Goal: Task Accomplishment & Management: Complete application form

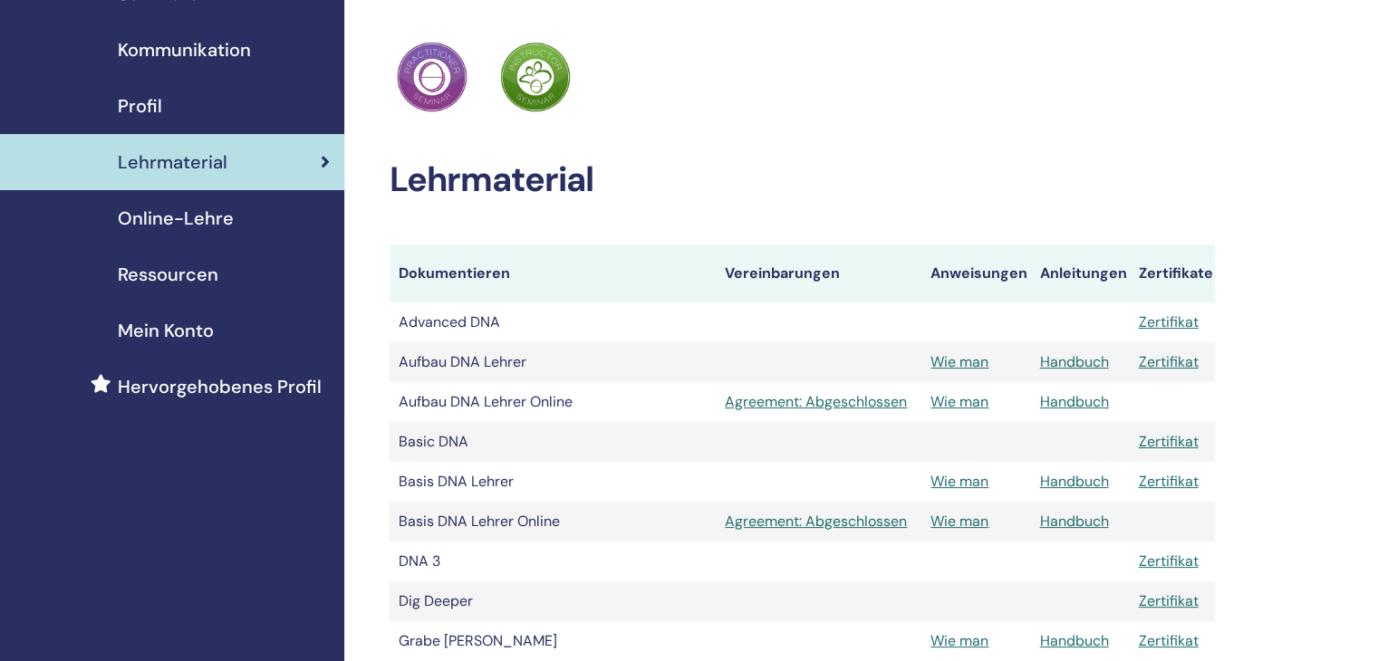
scroll to position [181, 0]
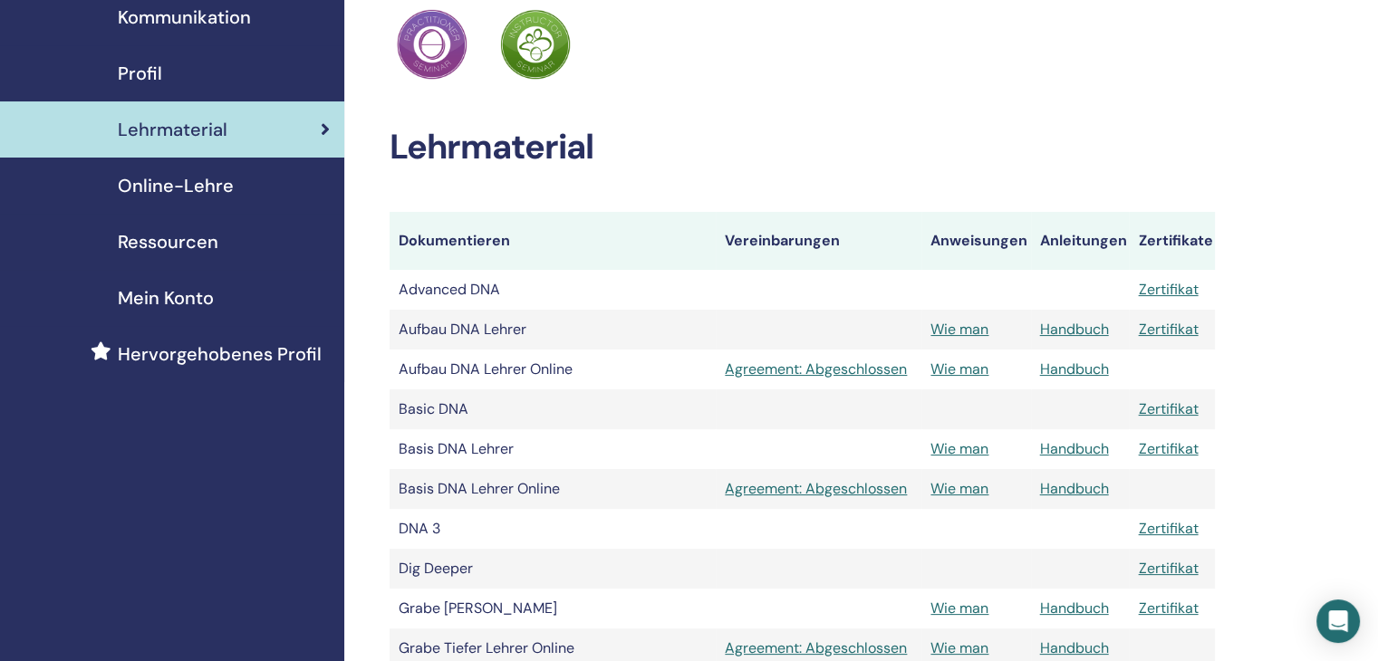
click at [226, 186] on span "Online-Lehre" at bounding box center [176, 185] width 116 height 27
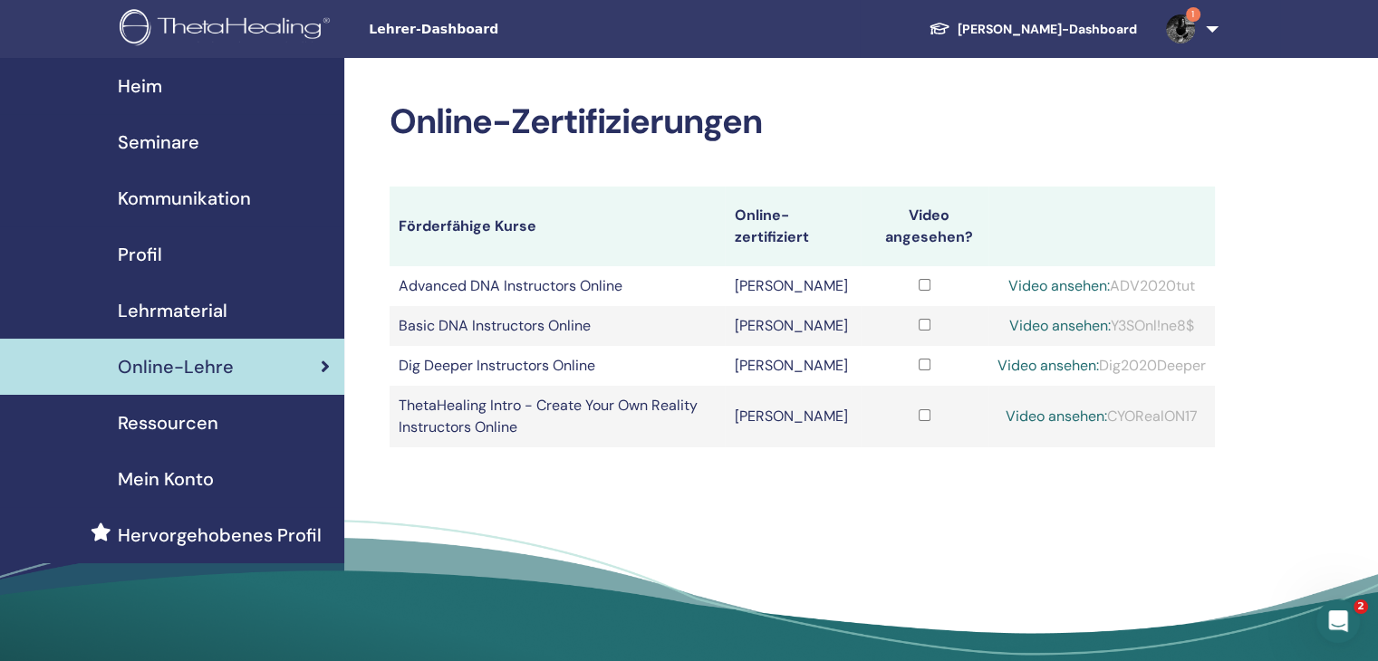
drag, startPoint x: 1096, startPoint y: 370, endPoint x: 1221, endPoint y: 374, distance: 125.0
click at [1221, 374] on div "Online-Zertifizierungen Förderfähige Kurse Online-zertifiziert Video angesehen?…" at bounding box center [860, 379] width 1033 height 643
click at [1203, 360] on div "Video ansehen: Dig2020Deeper" at bounding box center [1101, 366] width 208 height 22
drag, startPoint x: 1206, startPoint y: 363, endPoint x: 1100, endPoint y: 360, distance: 106.0
click at [1100, 360] on td "Video ansehen: Dig2020Deeper" at bounding box center [1101, 366] width 226 height 40
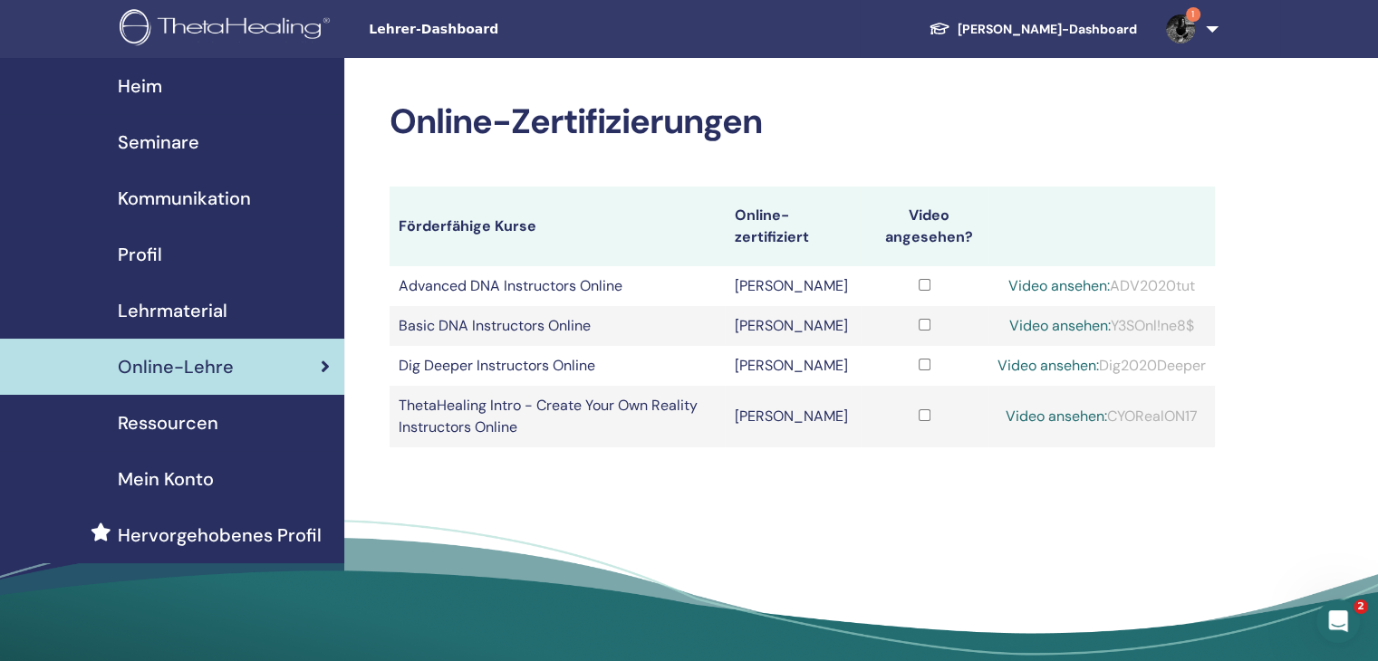
copy div "Dig2020Deeper"
click at [1050, 361] on link "Video ansehen:" at bounding box center [1047, 365] width 101 height 19
click at [1045, 363] on link "Video ansehen:" at bounding box center [1047, 365] width 101 height 19
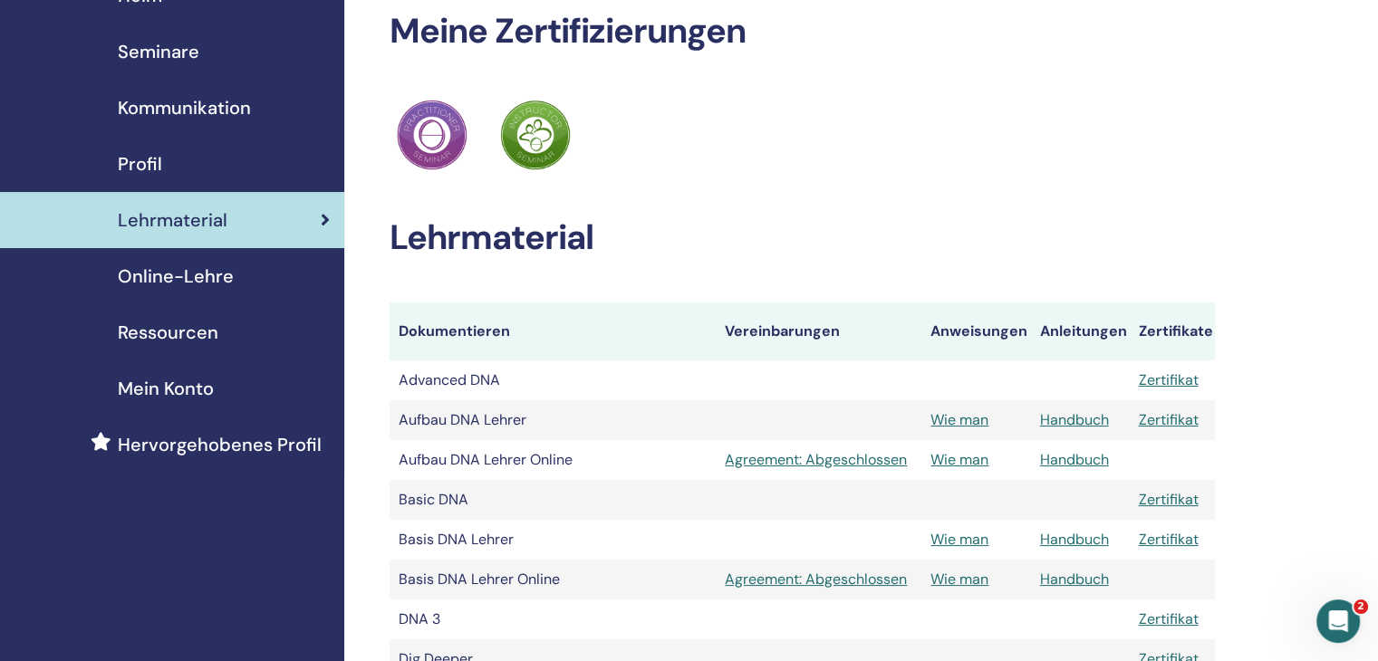
click at [199, 284] on span "Online-Lehre" at bounding box center [176, 276] width 116 height 27
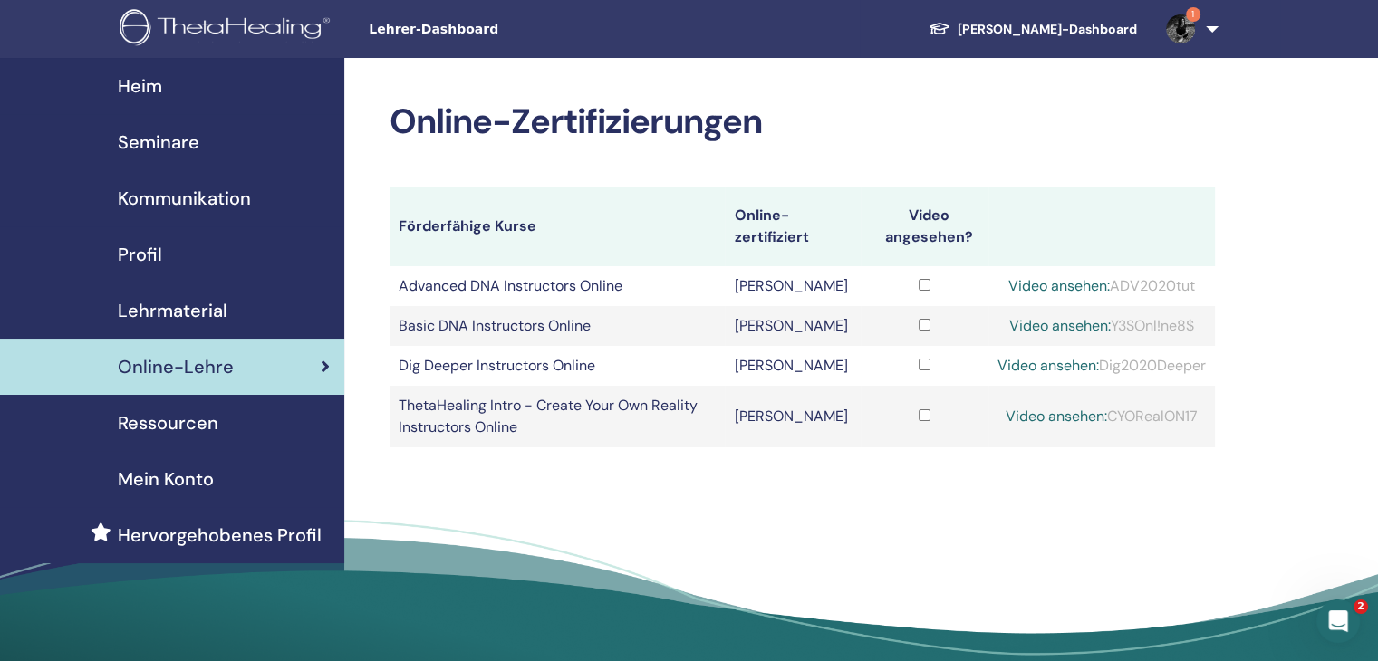
click at [169, 127] on link "Seminare" at bounding box center [172, 142] width 344 height 56
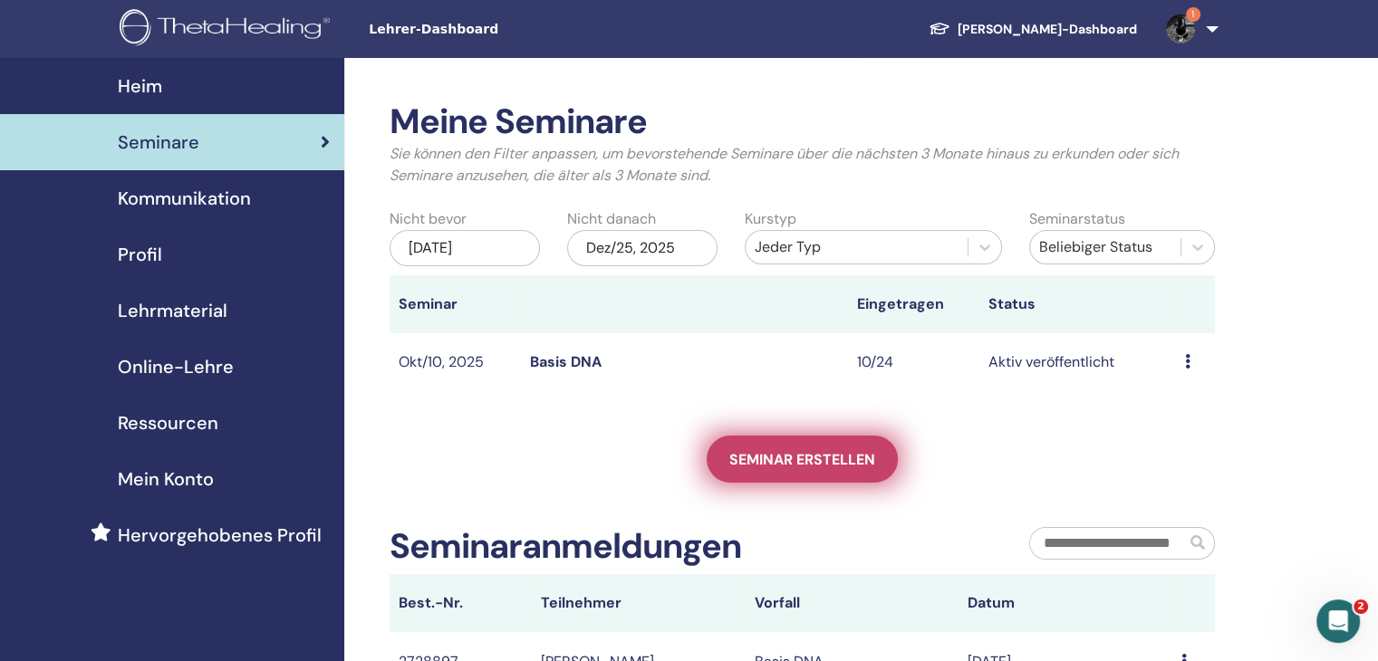
click at [786, 471] on link "Seminar erstellen" at bounding box center [801, 459] width 191 height 47
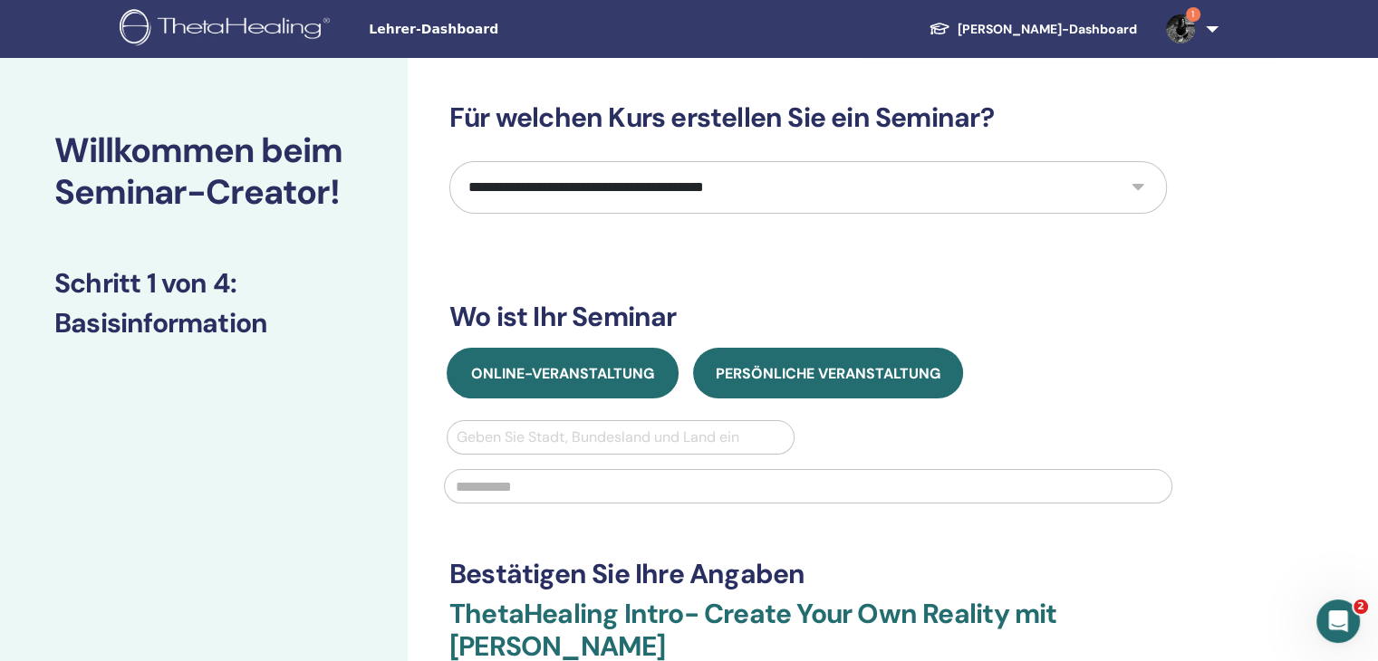
click at [554, 374] on span "Online-Veranstaltung" at bounding box center [562, 373] width 183 height 19
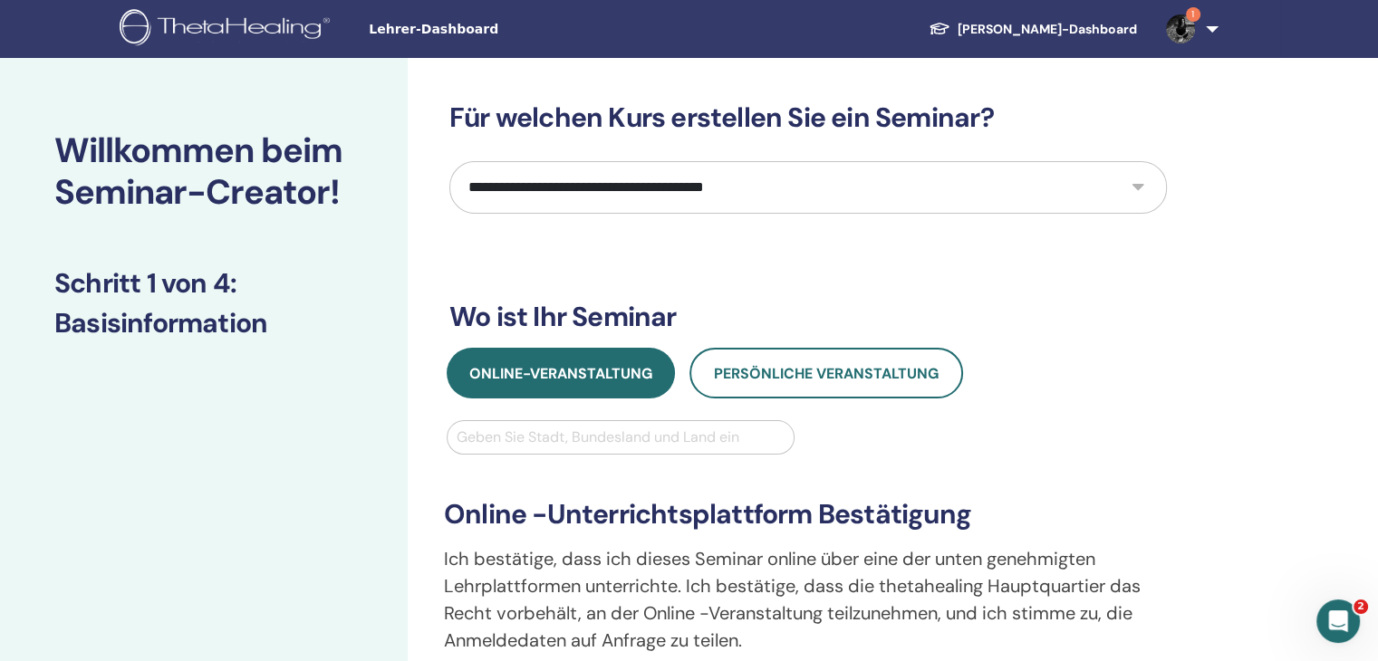
click at [1093, 193] on select "**********" at bounding box center [807, 187] width 717 height 53
select select "*"
click at [449, 161] on select "**********" at bounding box center [807, 187] width 717 height 53
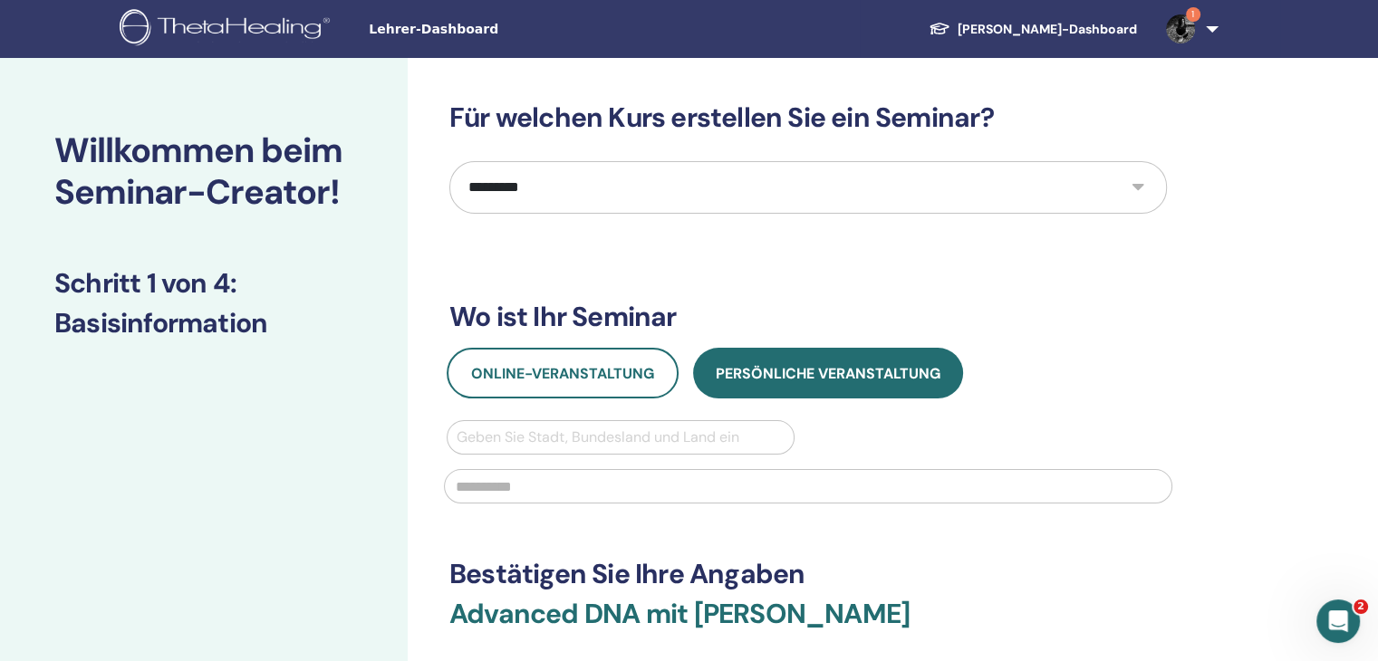
click at [470, 441] on div at bounding box center [620, 437] width 328 height 25
type input "*******"
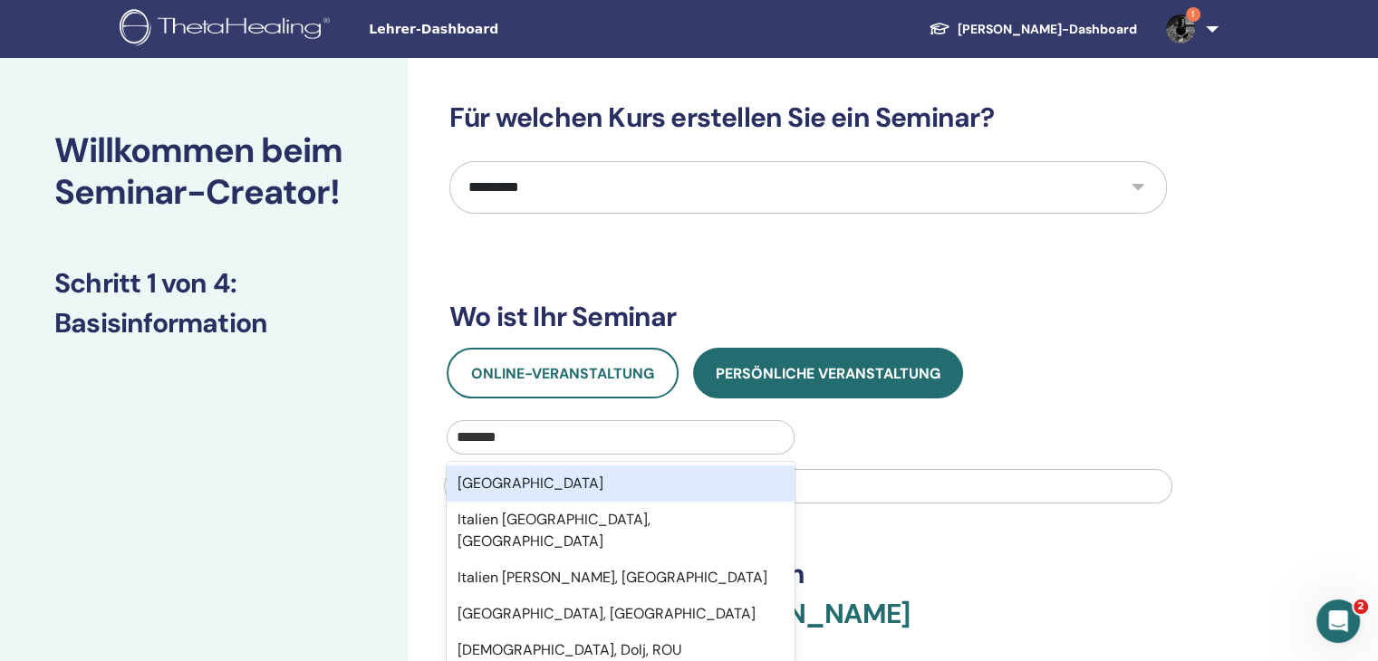
click at [519, 484] on div "Italien" at bounding box center [621, 484] width 348 height 36
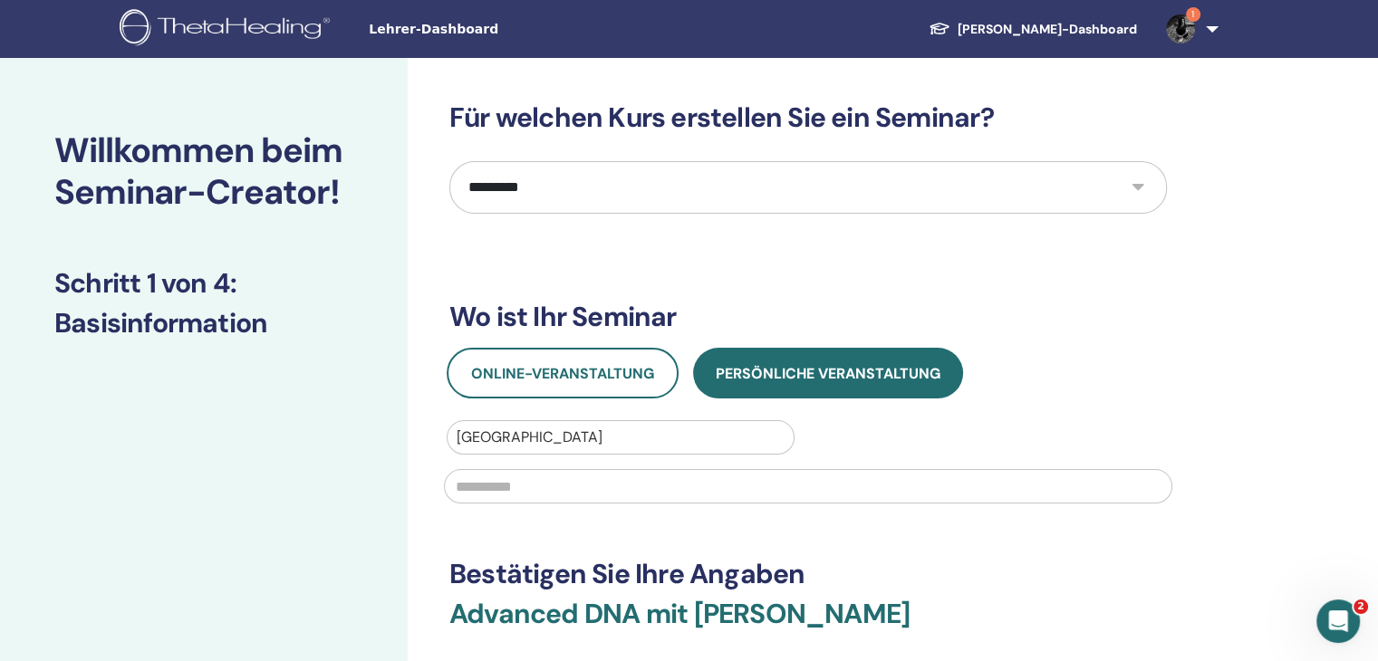
click at [519, 484] on input "text" at bounding box center [808, 486] width 728 height 34
click at [583, 371] on span "Online-Veranstaltung" at bounding box center [562, 373] width 183 height 19
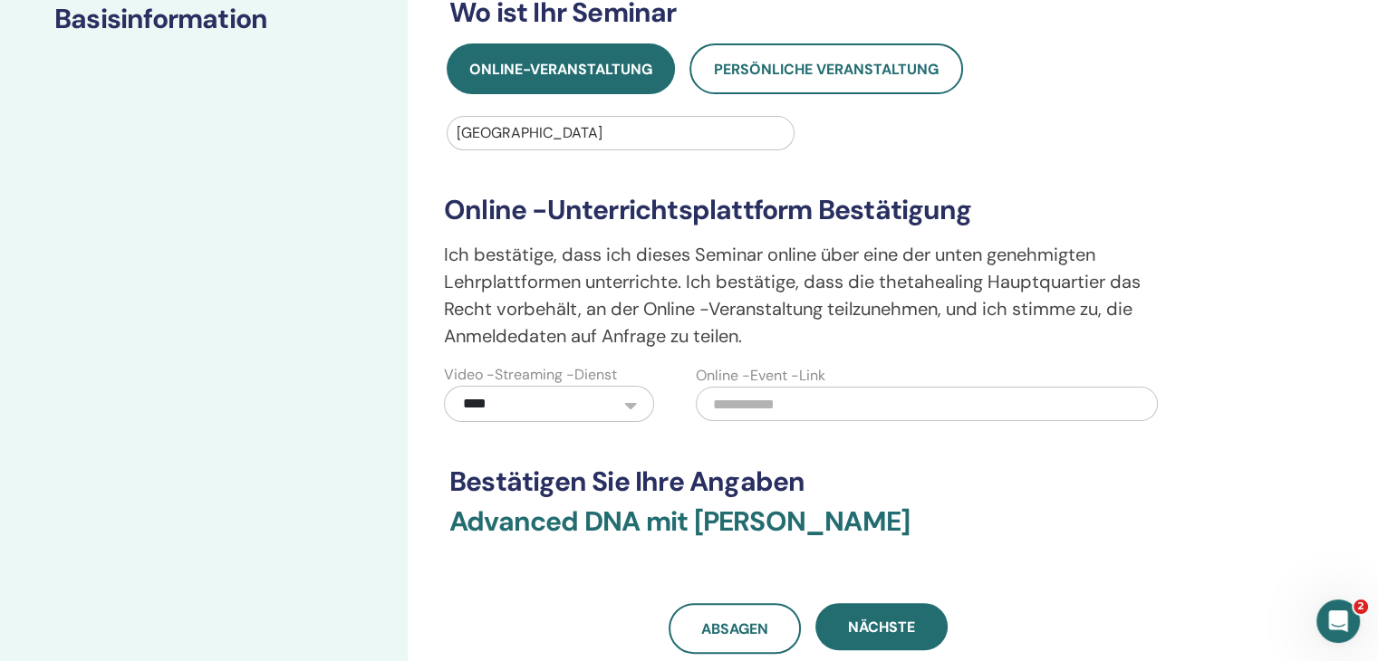
scroll to position [362, 0]
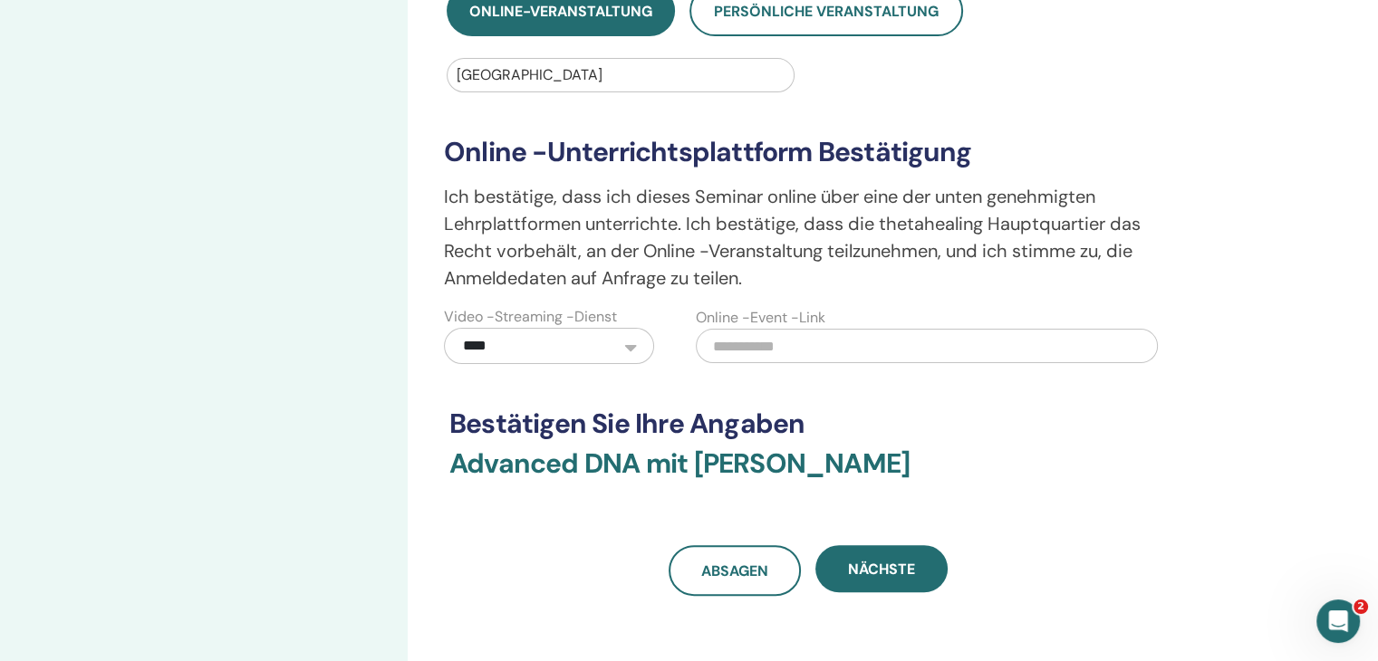
click at [735, 352] on input "text" at bounding box center [927, 346] width 462 height 34
paste input "**********"
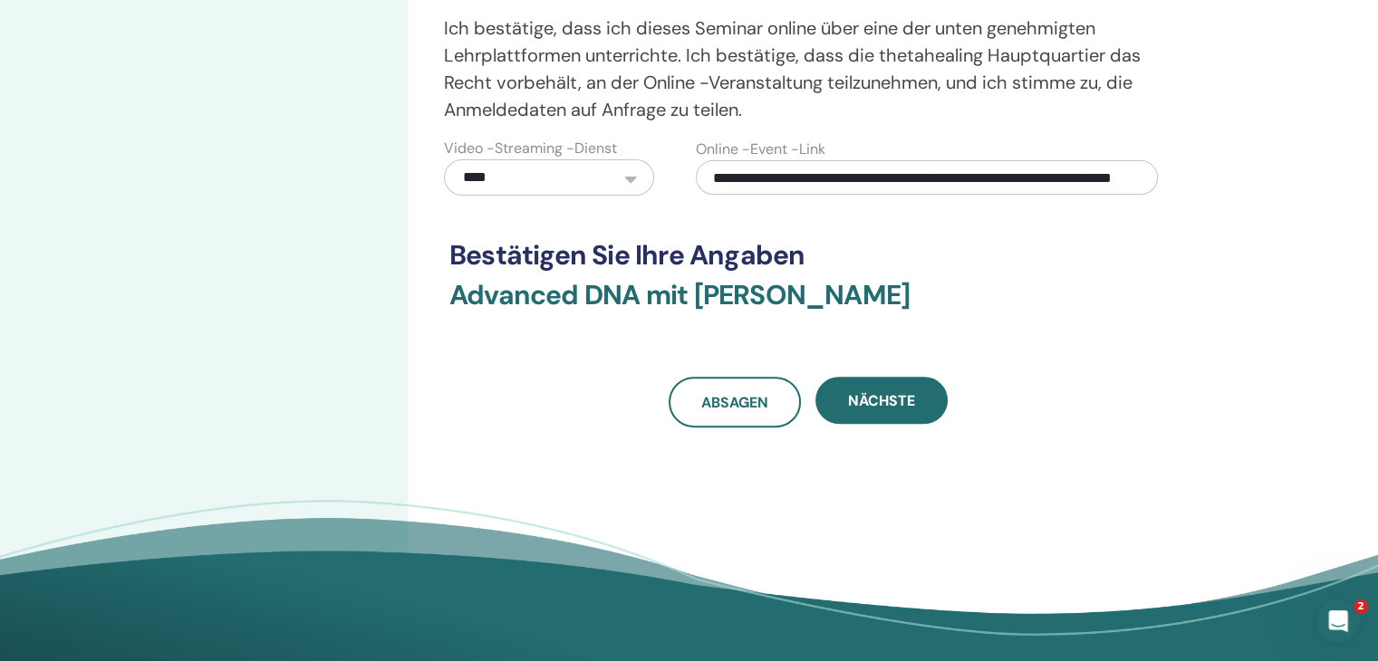
scroll to position [543, 0]
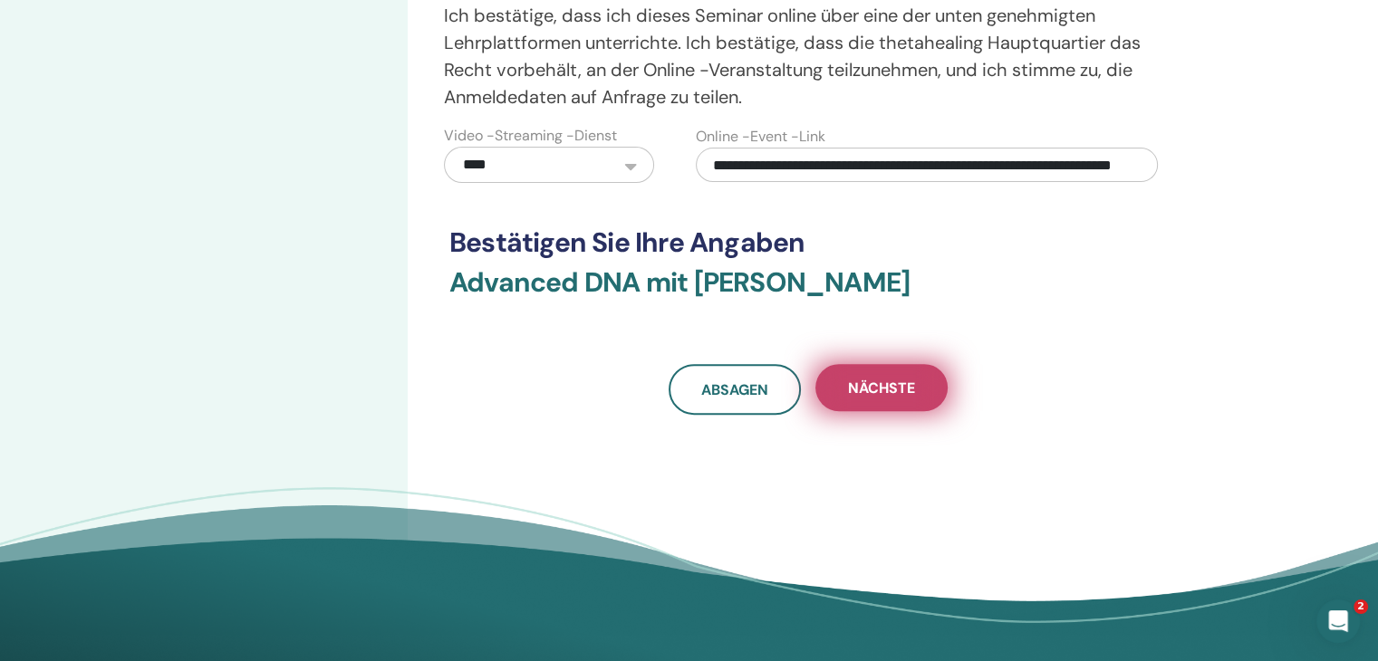
type input "**********"
click at [896, 392] on span "Nächste" at bounding box center [881, 388] width 67 height 19
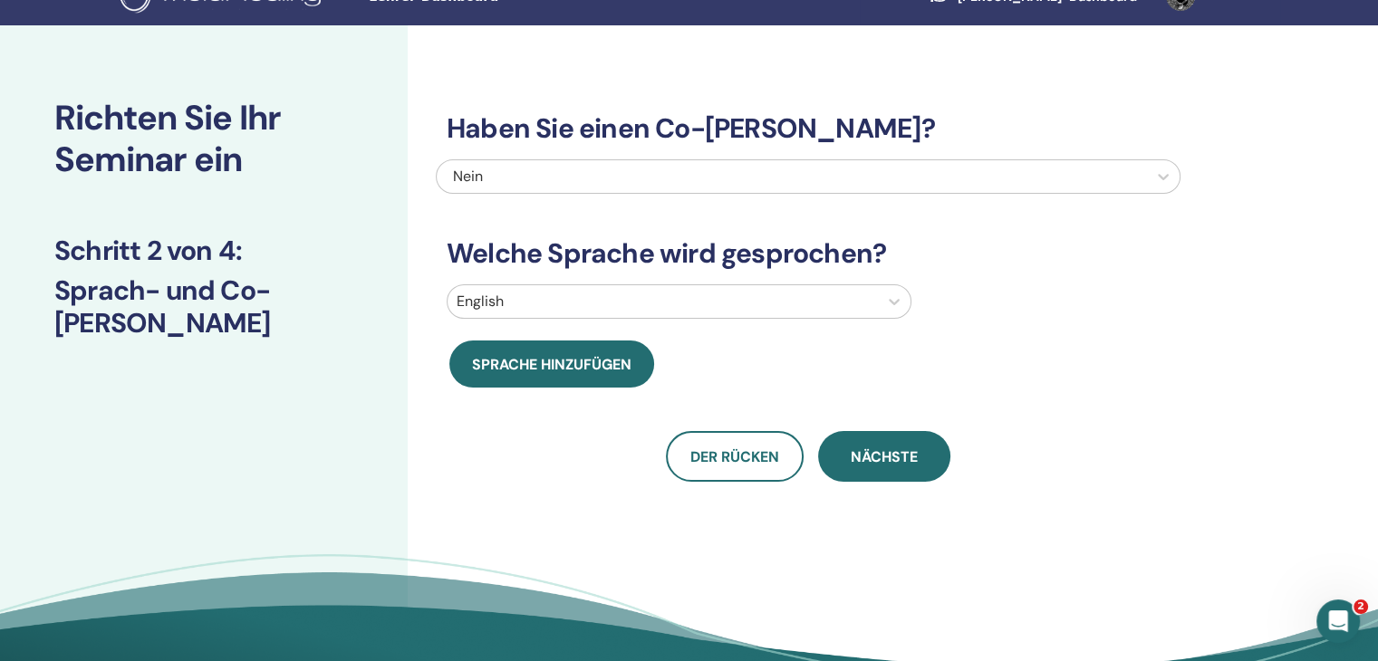
scroll to position [0, 0]
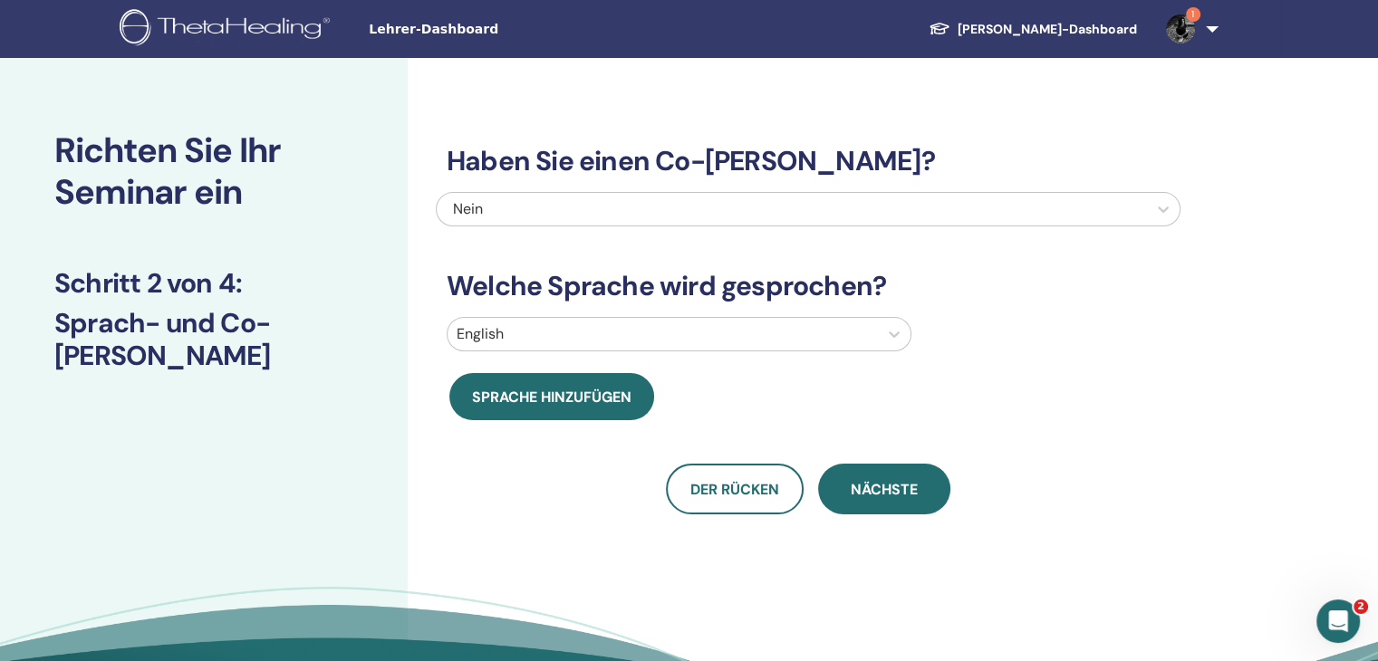
click at [851, 328] on div at bounding box center [662, 334] width 412 height 25
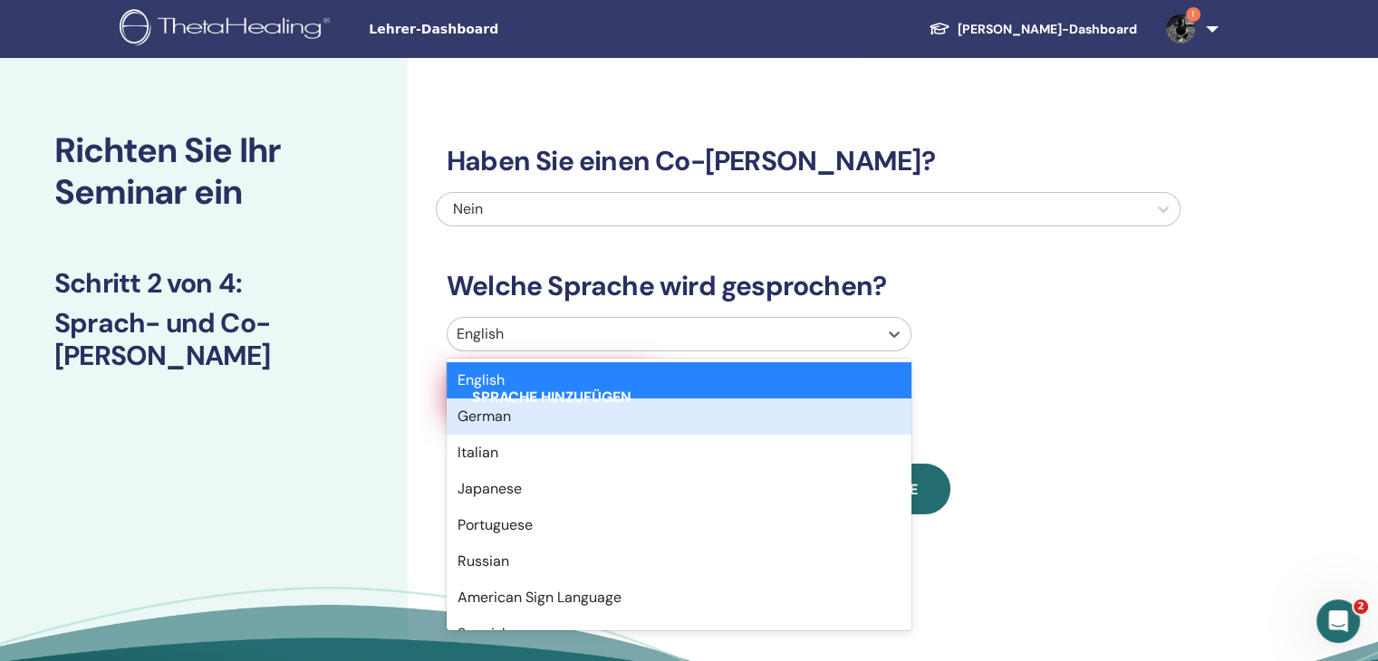
click at [515, 412] on div "German" at bounding box center [679, 417] width 465 height 36
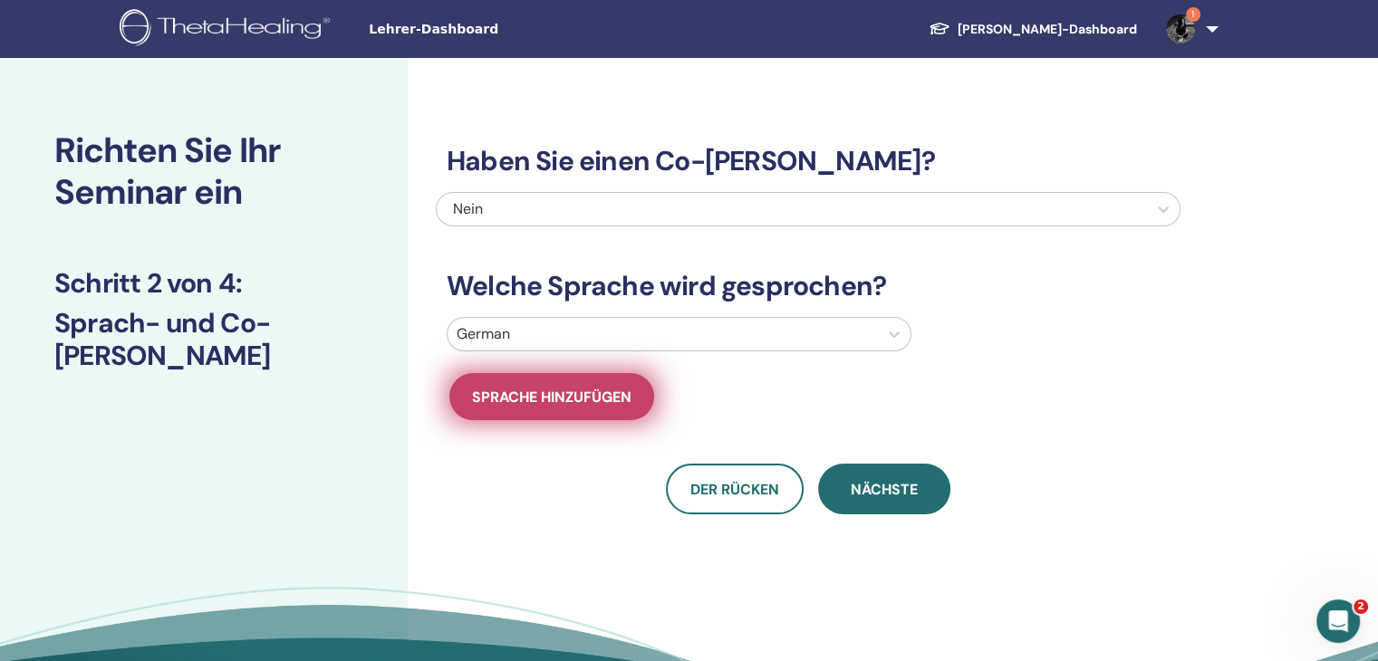
click at [609, 401] on span "Sprache hinzufügen" at bounding box center [551, 397] width 159 height 19
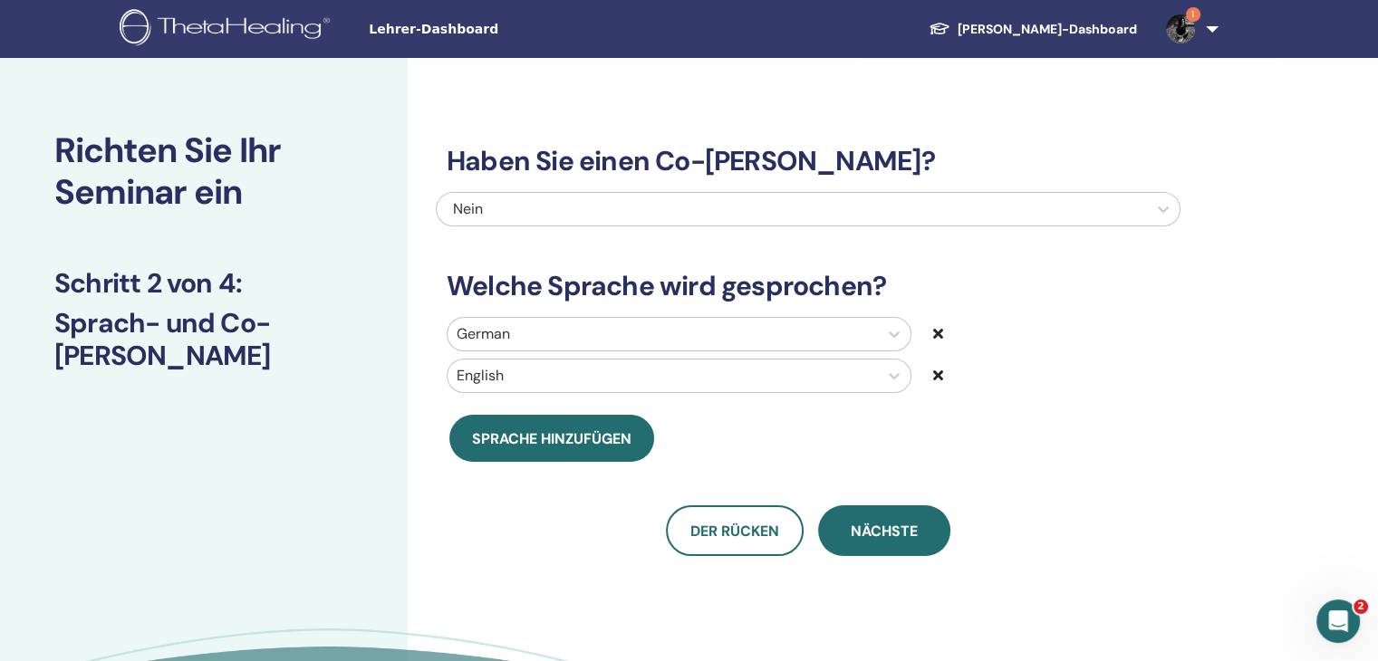
click at [935, 374] on icon at bounding box center [938, 375] width 10 height 14
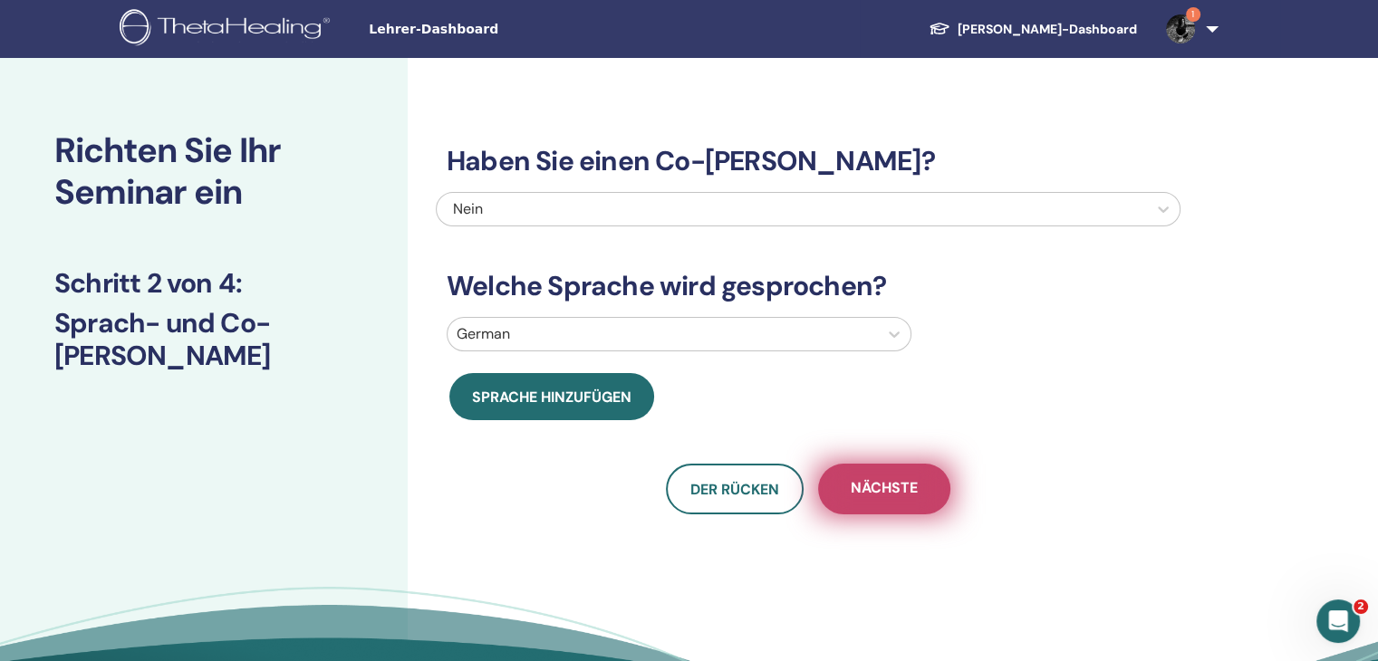
click at [899, 483] on span "Nächste" at bounding box center [883, 489] width 67 height 23
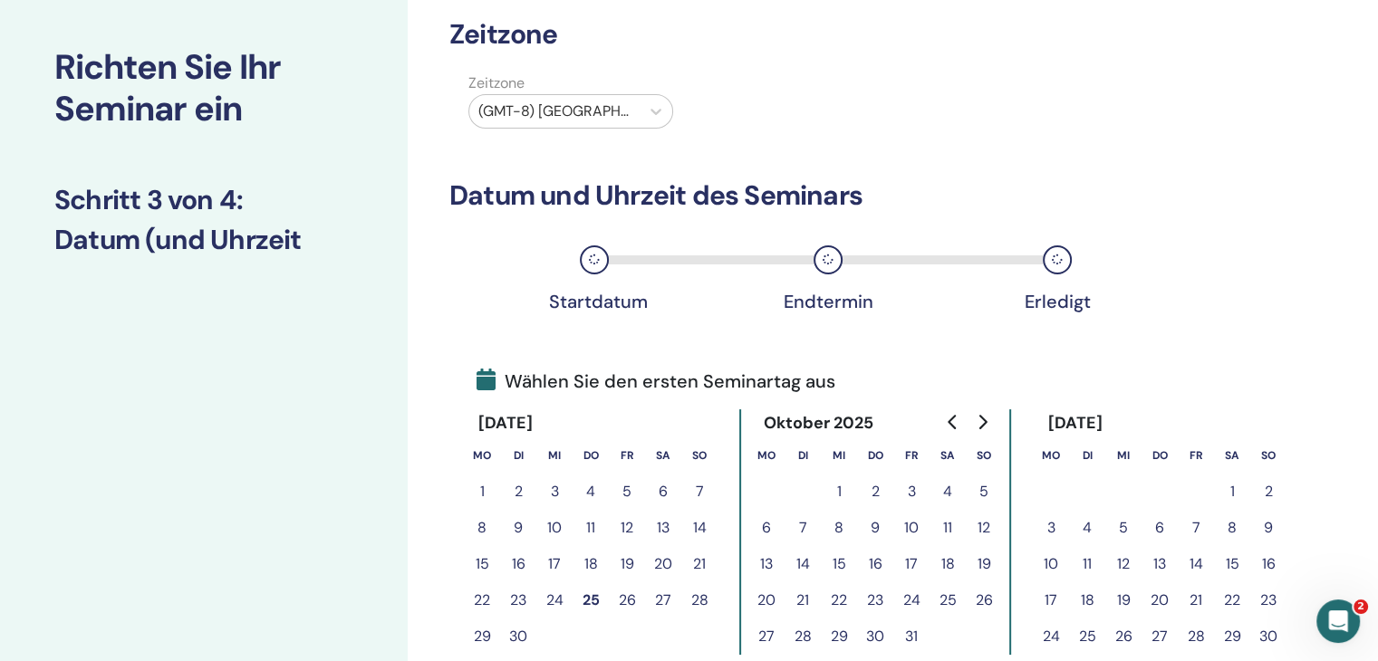
scroll to position [181, 0]
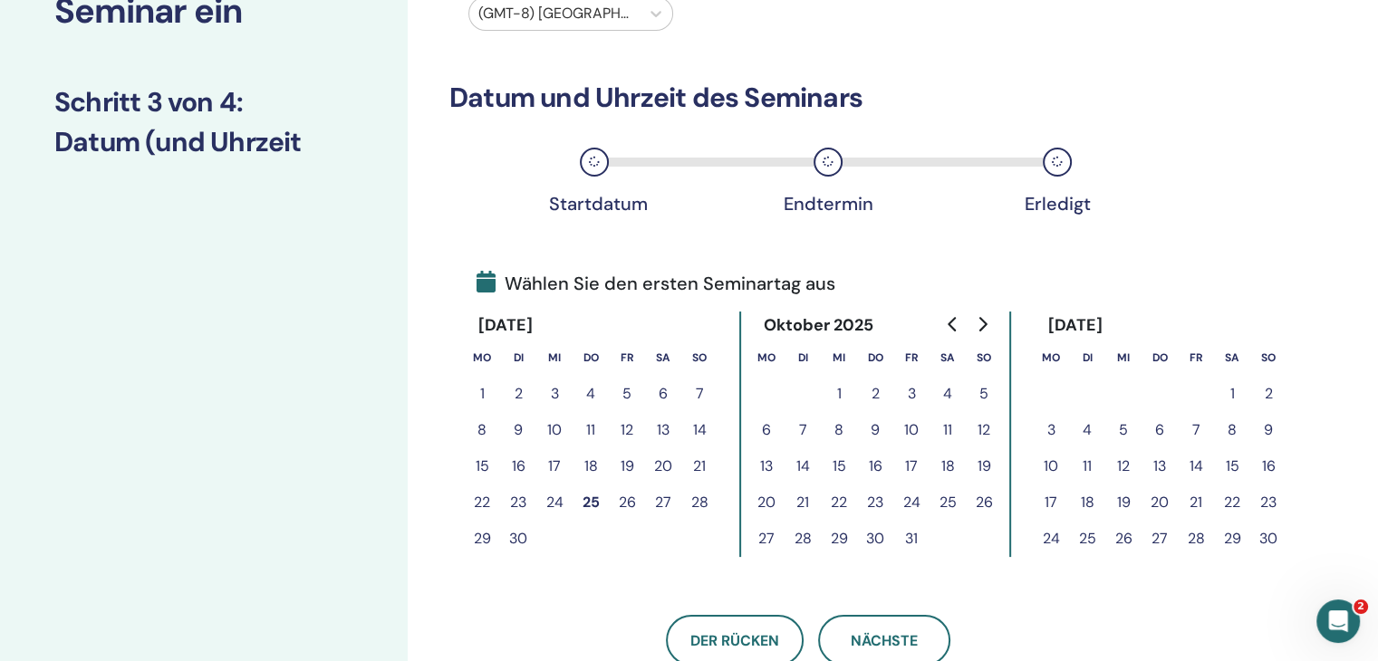
click at [913, 501] on button "24" at bounding box center [911, 503] width 36 height 36
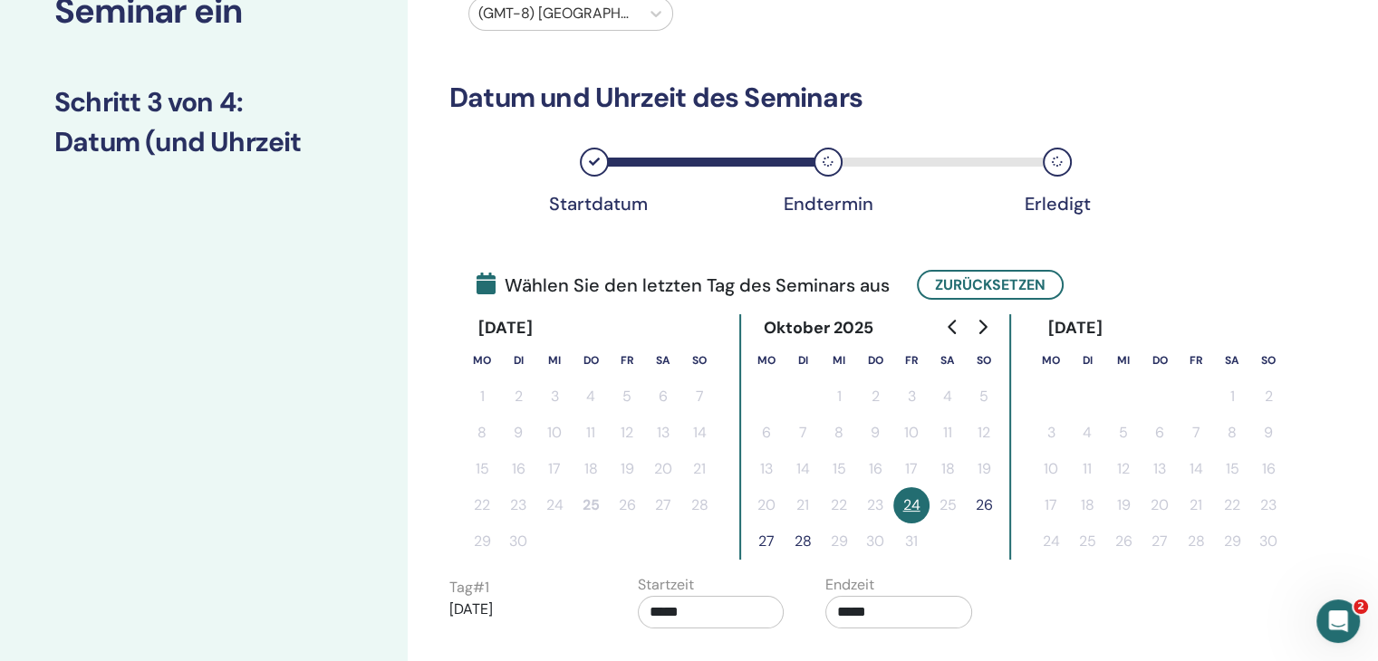
click at [994, 505] on button "26" at bounding box center [984, 505] width 36 height 36
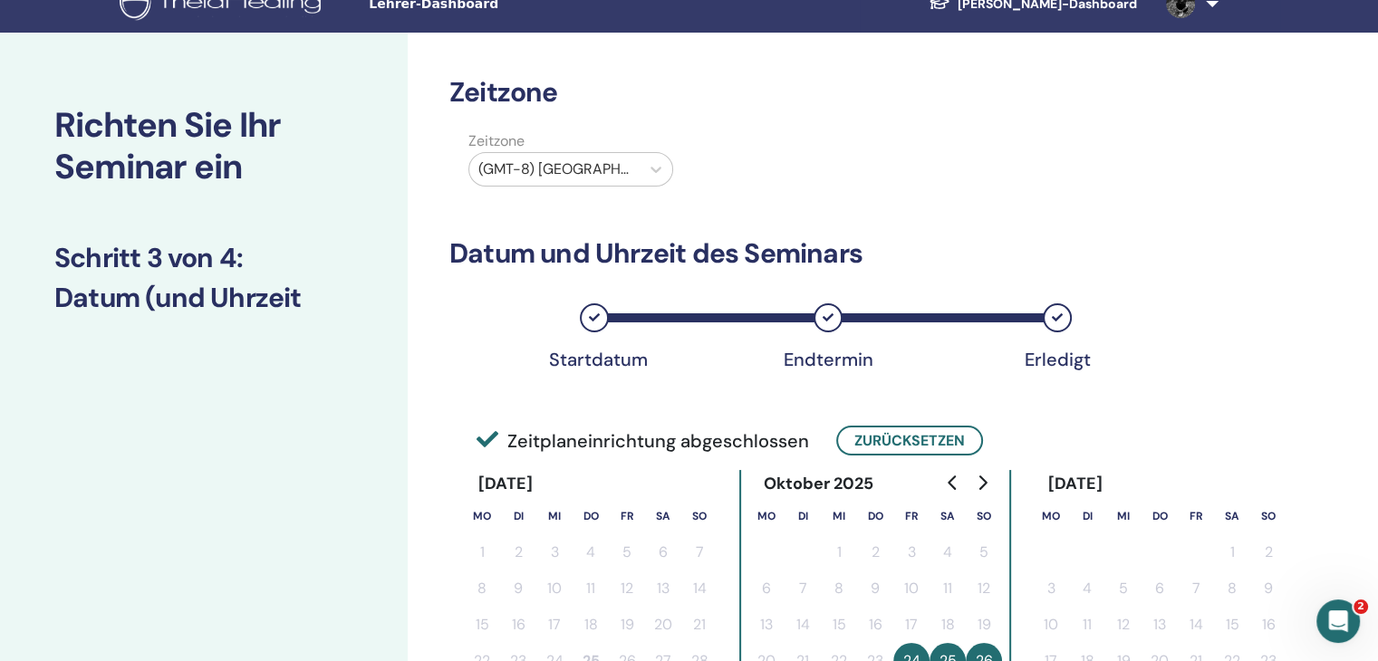
scroll to position [0, 0]
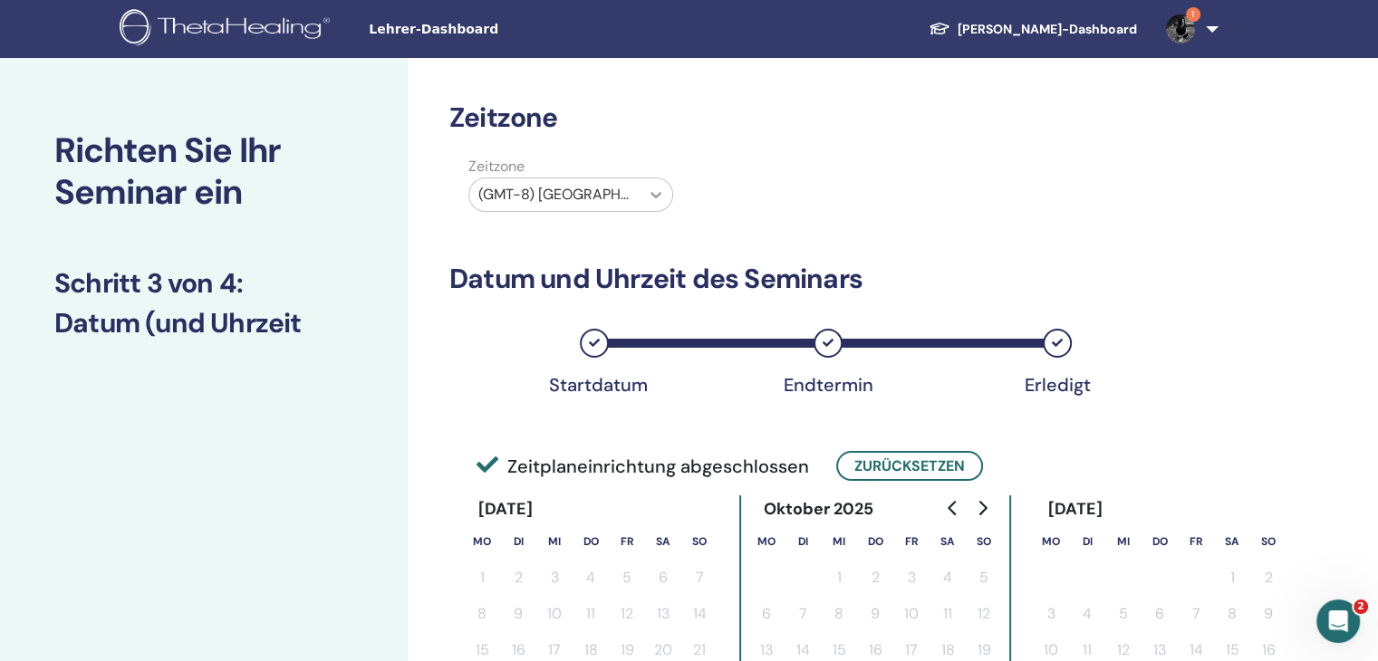
click at [657, 199] on icon at bounding box center [656, 195] width 18 height 18
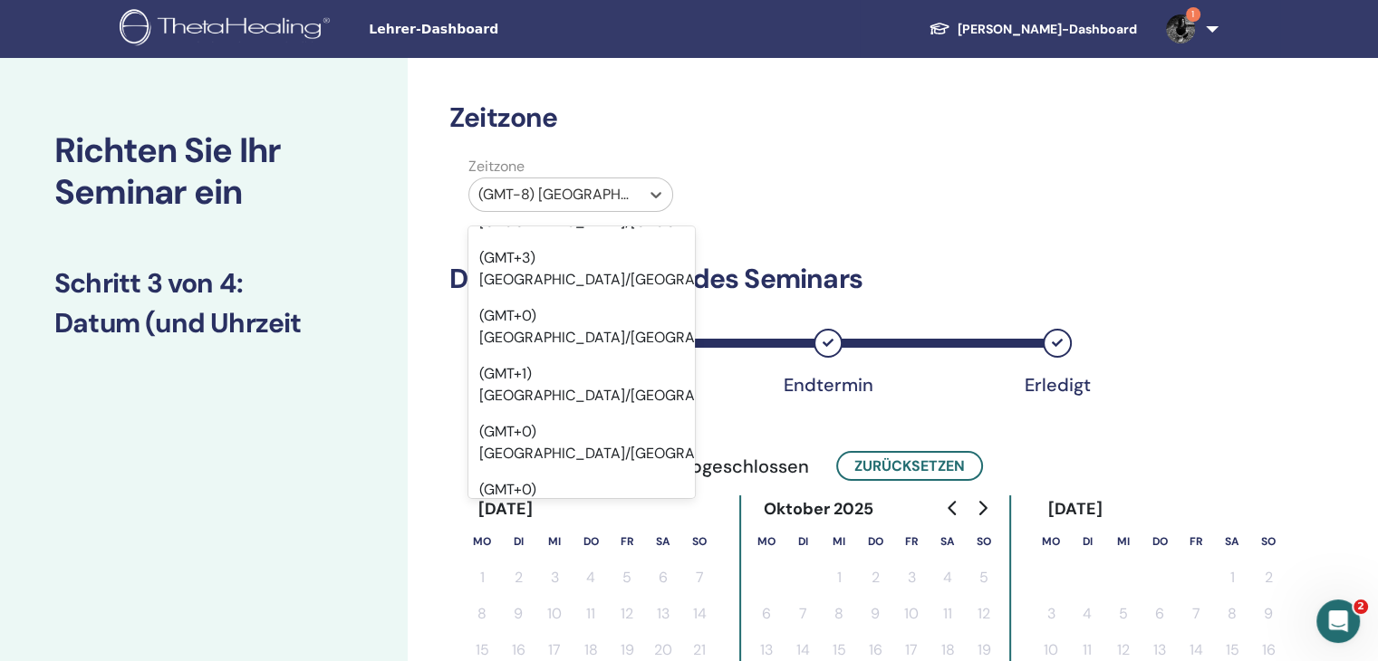
scroll to position [2355, 0]
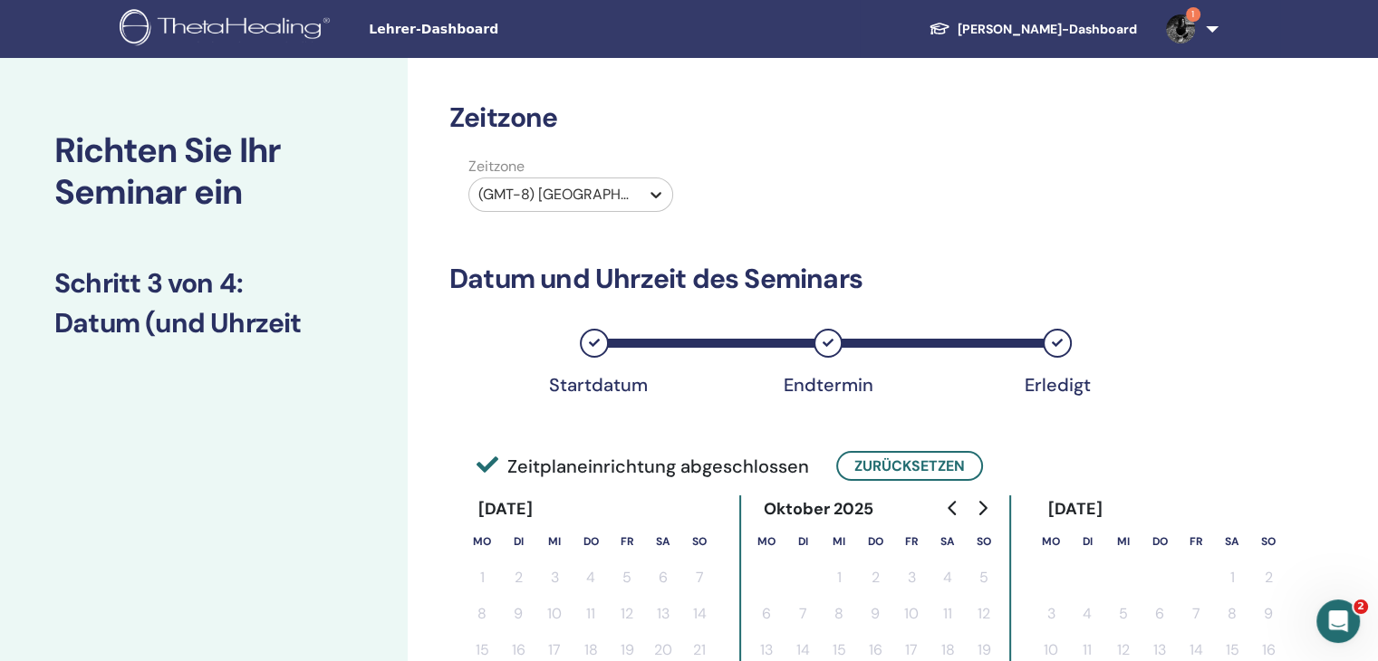
click at [649, 197] on icon at bounding box center [656, 195] width 18 height 18
click at [649, 199] on icon at bounding box center [656, 195] width 18 height 18
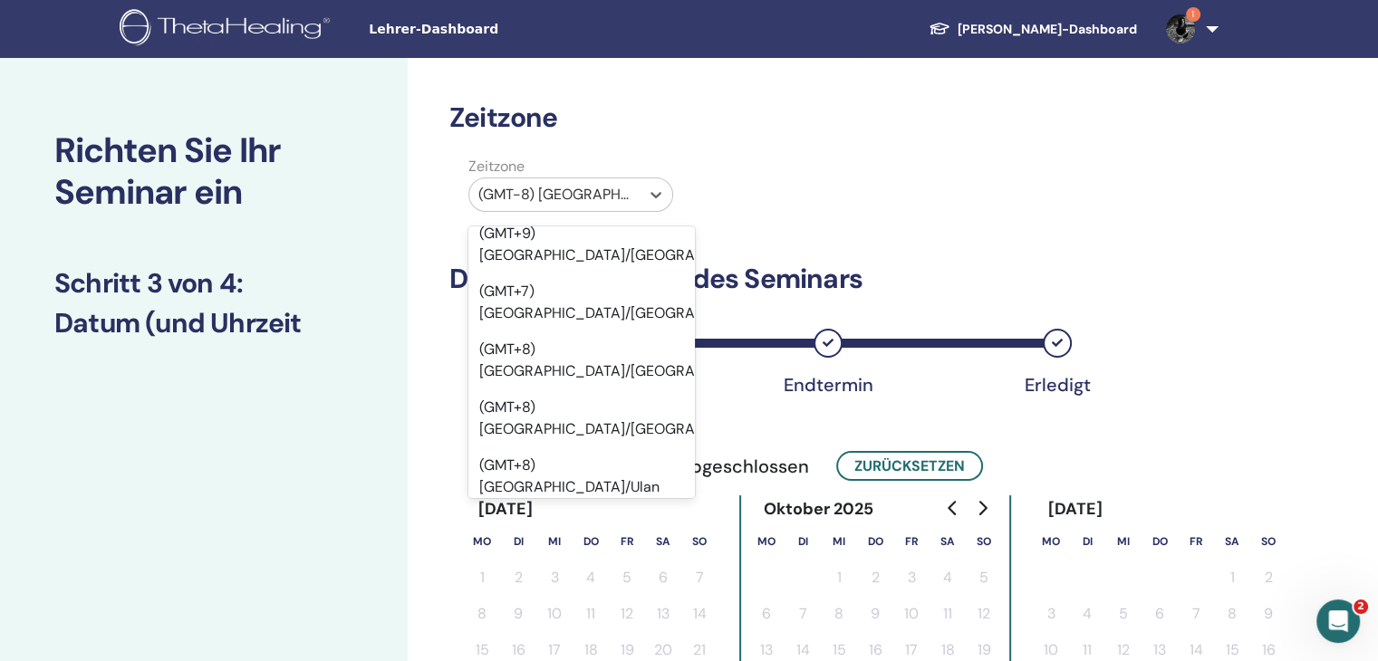
scroll to position [20067, 0]
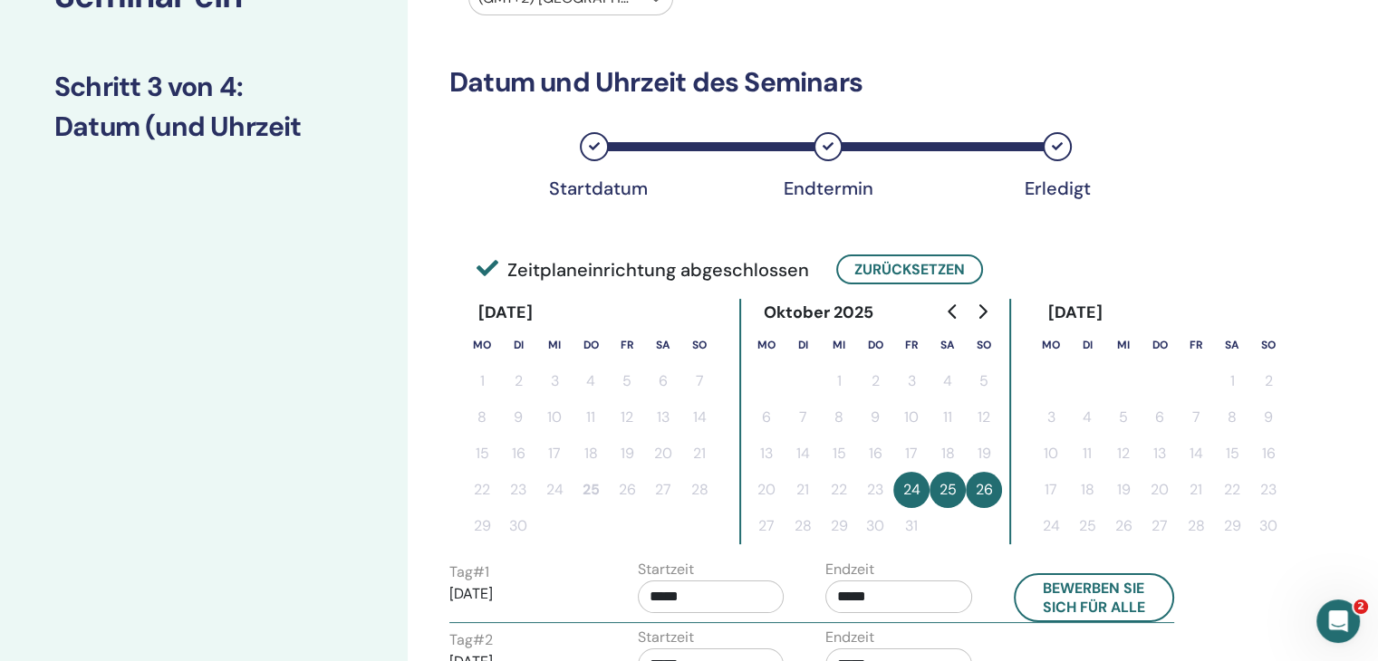
scroll to position [453, 0]
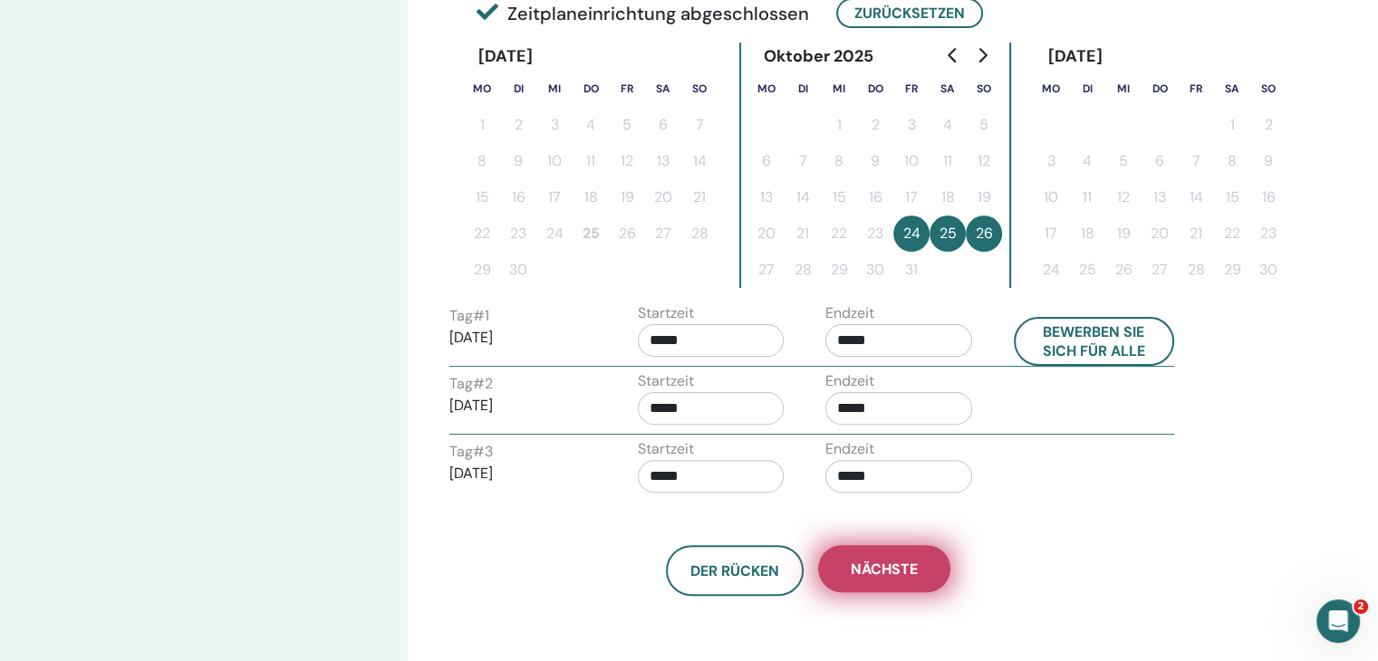
click at [883, 566] on span "Nächste" at bounding box center [883, 569] width 67 height 19
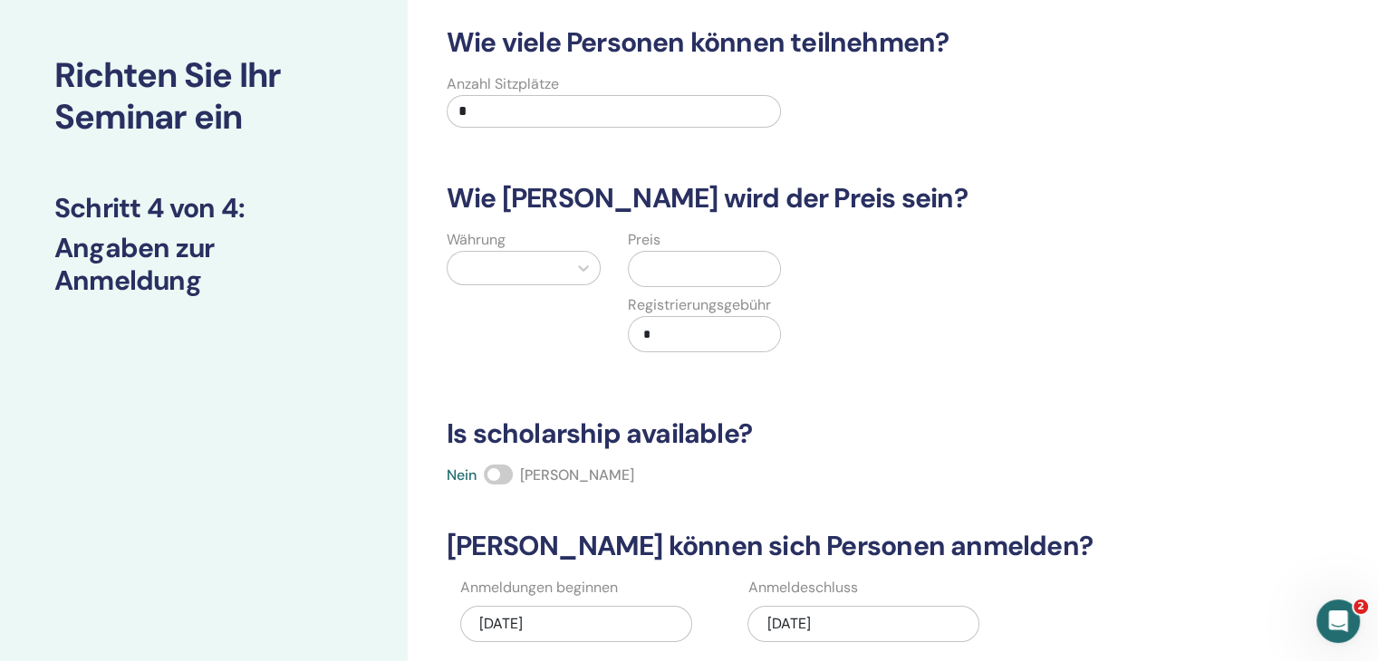
scroll to position [0, 0]
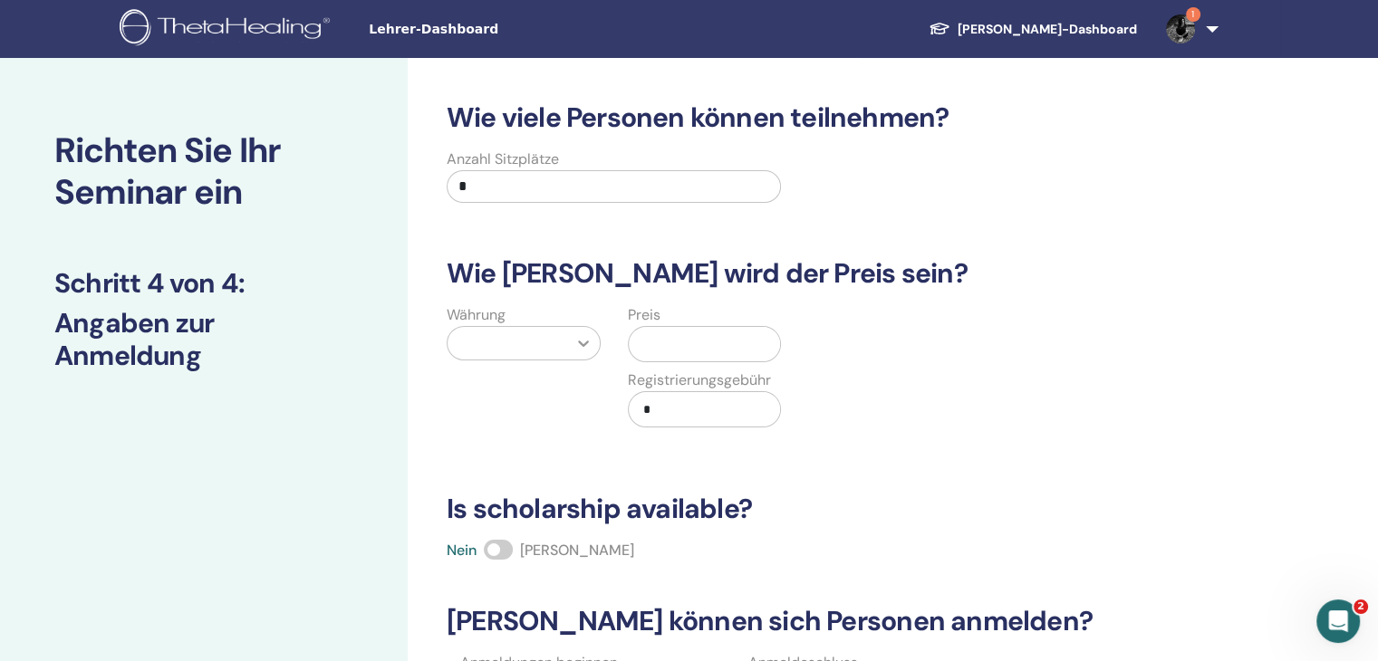
click at [583, 351] on icon at bounding box center [583, 343] width 18 height 18
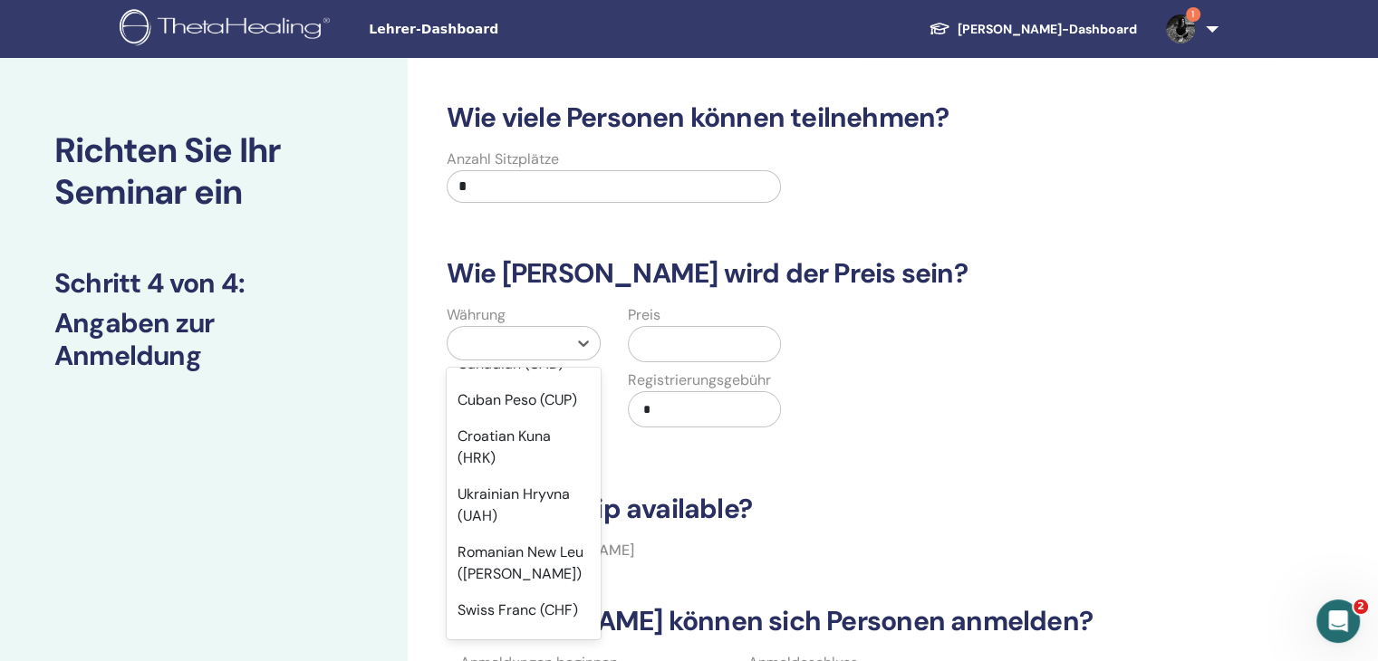
scroll to position [543, 0]
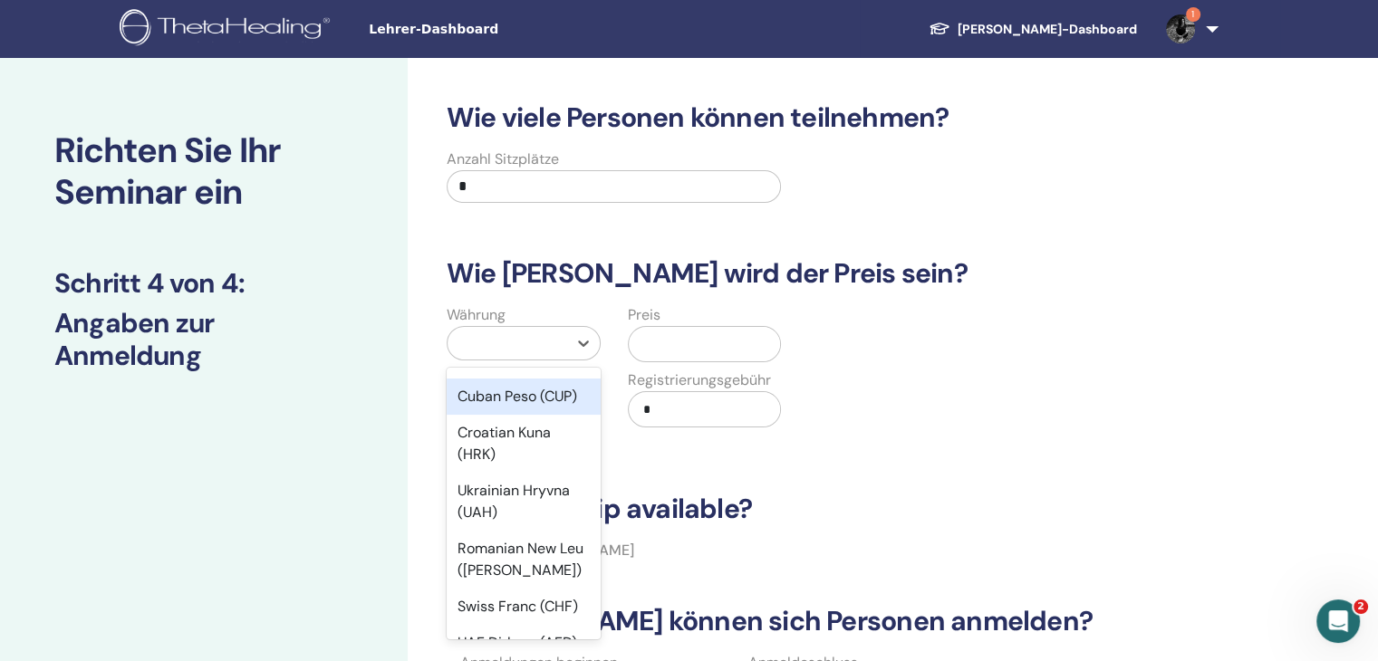
click at [712, 349] on input "text" at bounding box center [708, 344] width 145 height 34
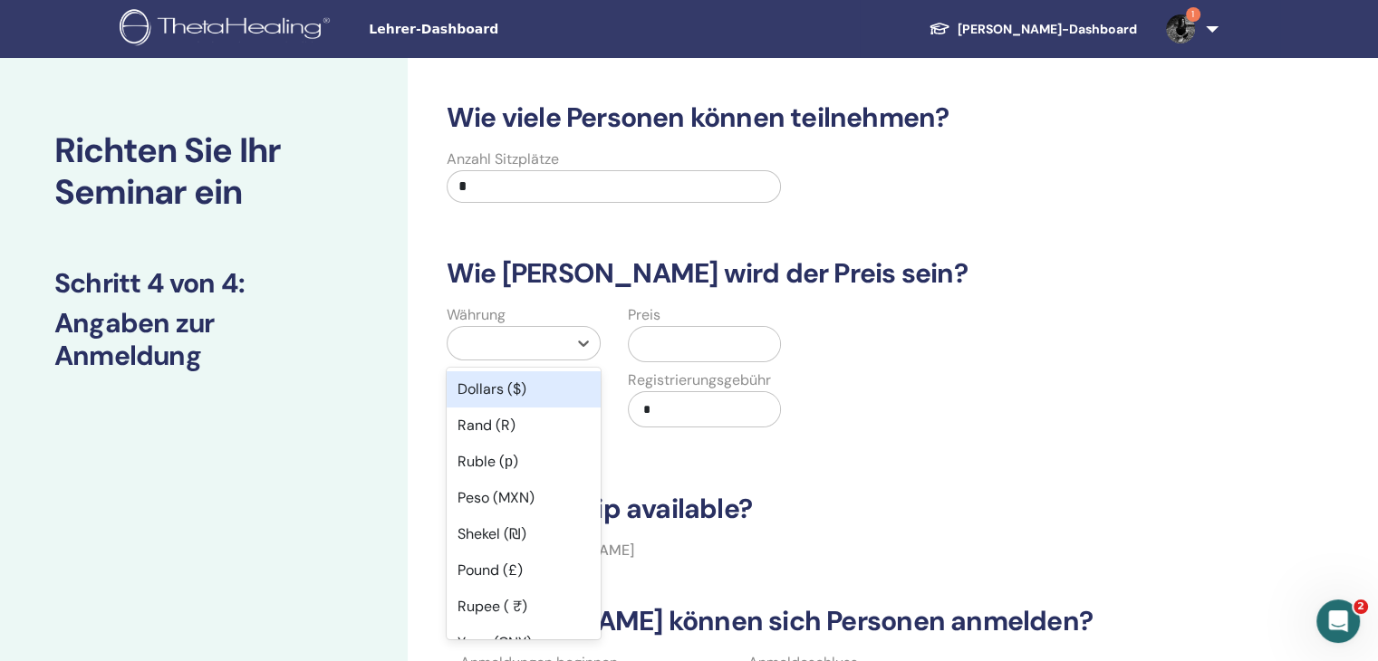
click at [565, 342] on div at bounding box center [507, 343] width 120 height 33
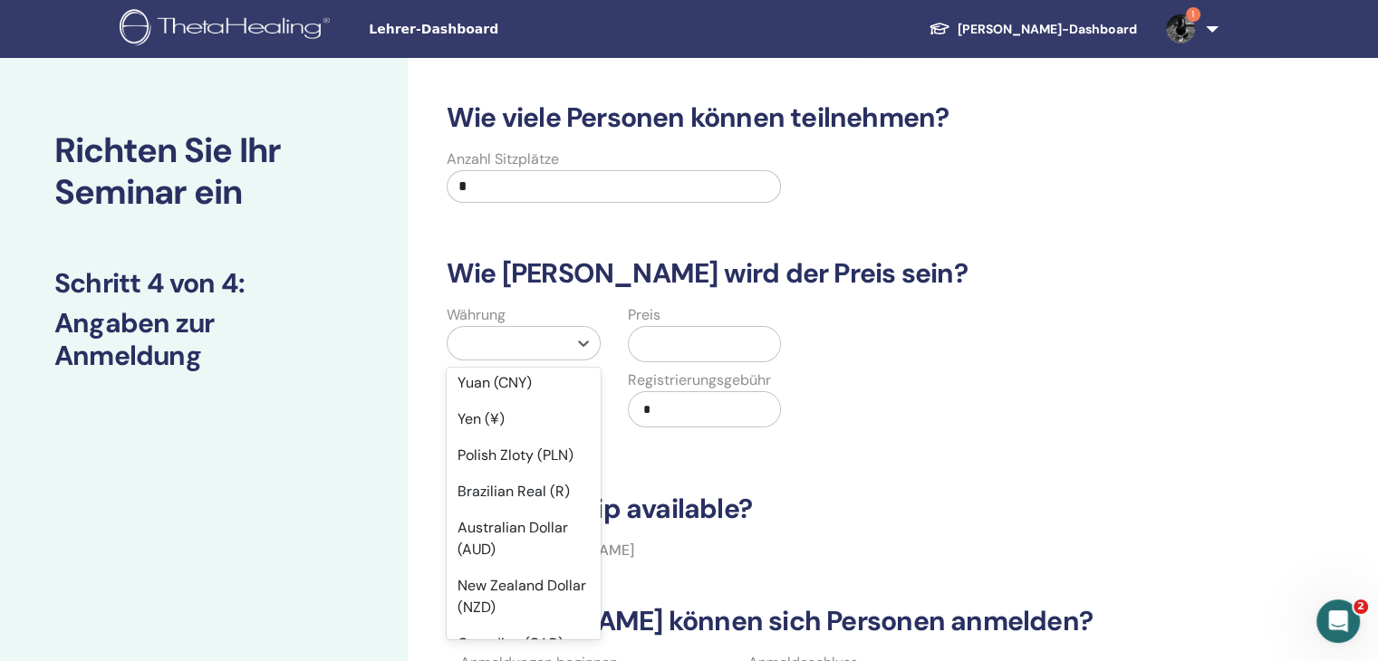
scroll to position [0, 0]
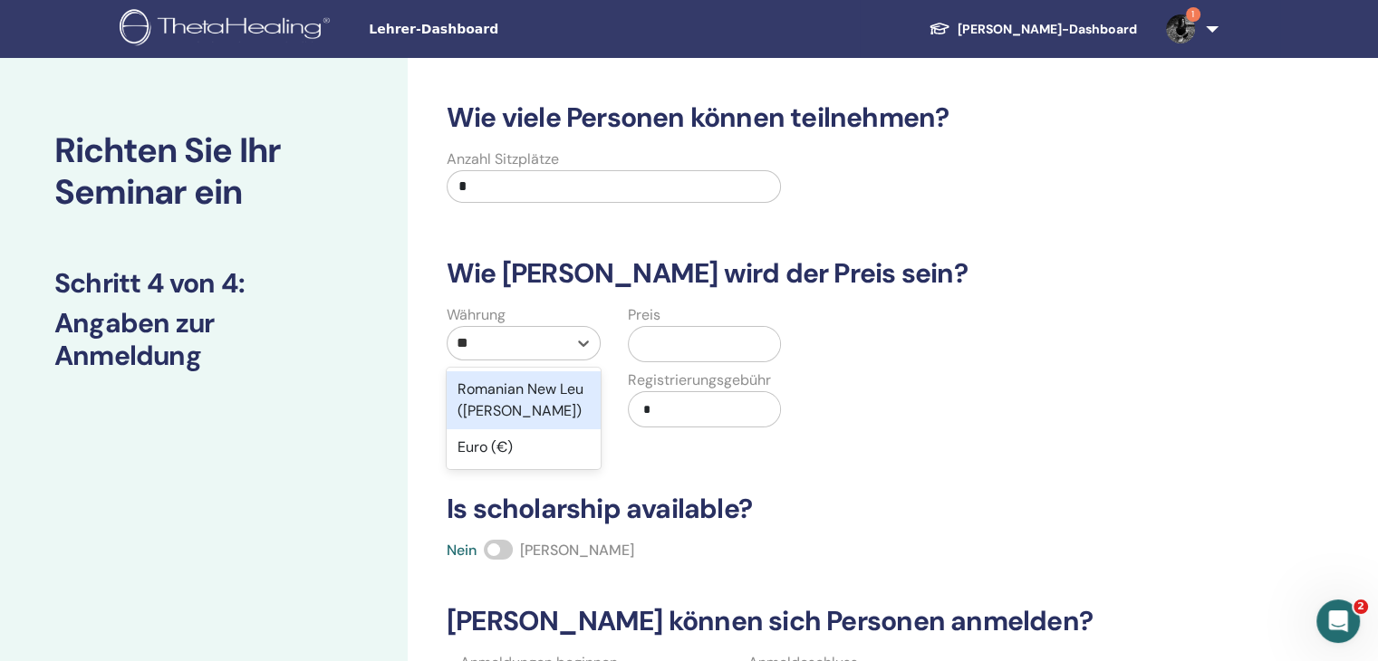
type input "***"
click at [529, 375] on div "Euro (€)" at bounding box center [524, 389] width 154 height 36
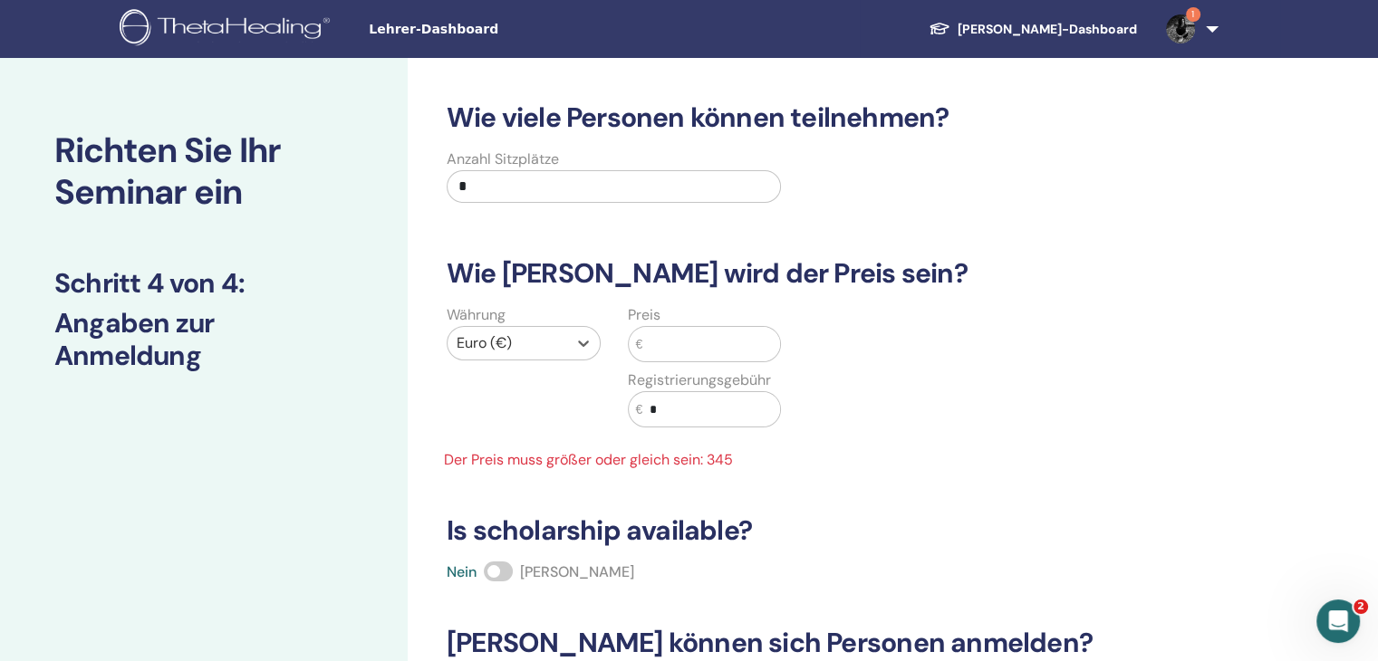
click at [674, 338] on input "text" at bounding box center [711, 344] width 138 height 34
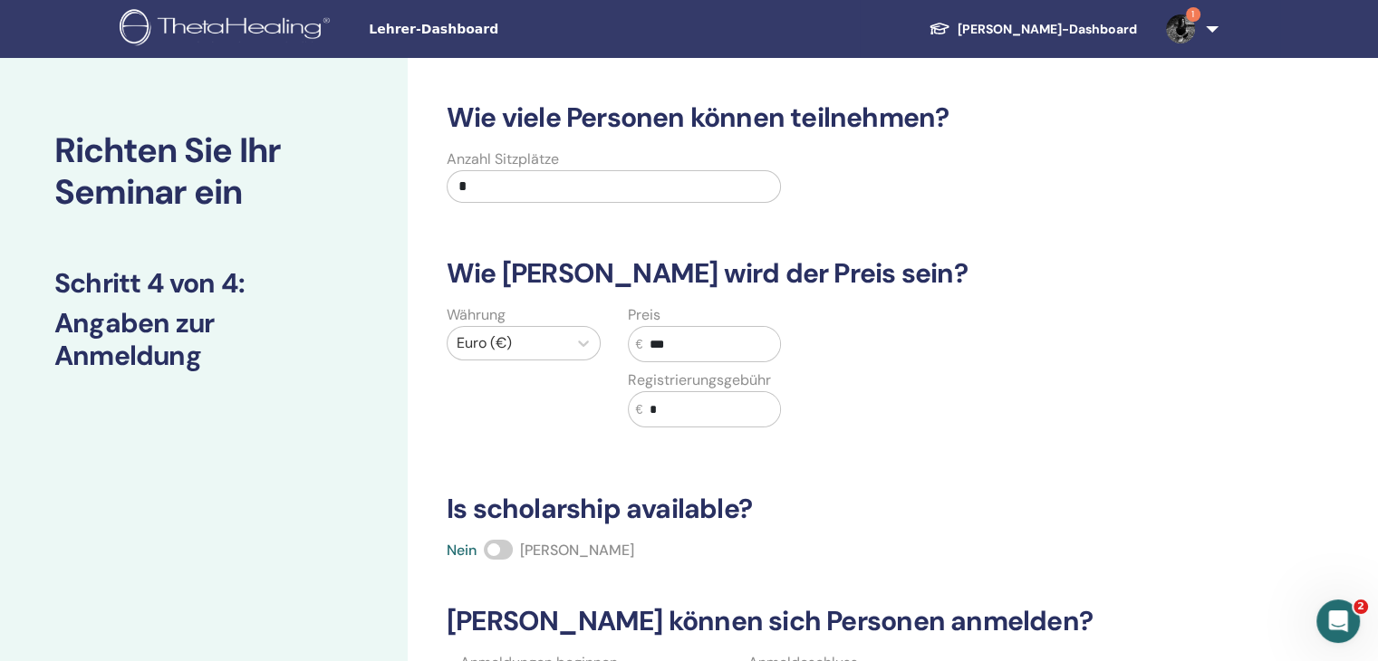
type input "***"
drag, startPoint x: 874, startPoint y: 407, endPoint x: 860, endPoint y: 410, distance: 14.9
click at [875, 407] on div "Währung Euro (€) Preis € *** Registrierungsgebühr € *" at bounding box center [794, 376] width 745 height 145
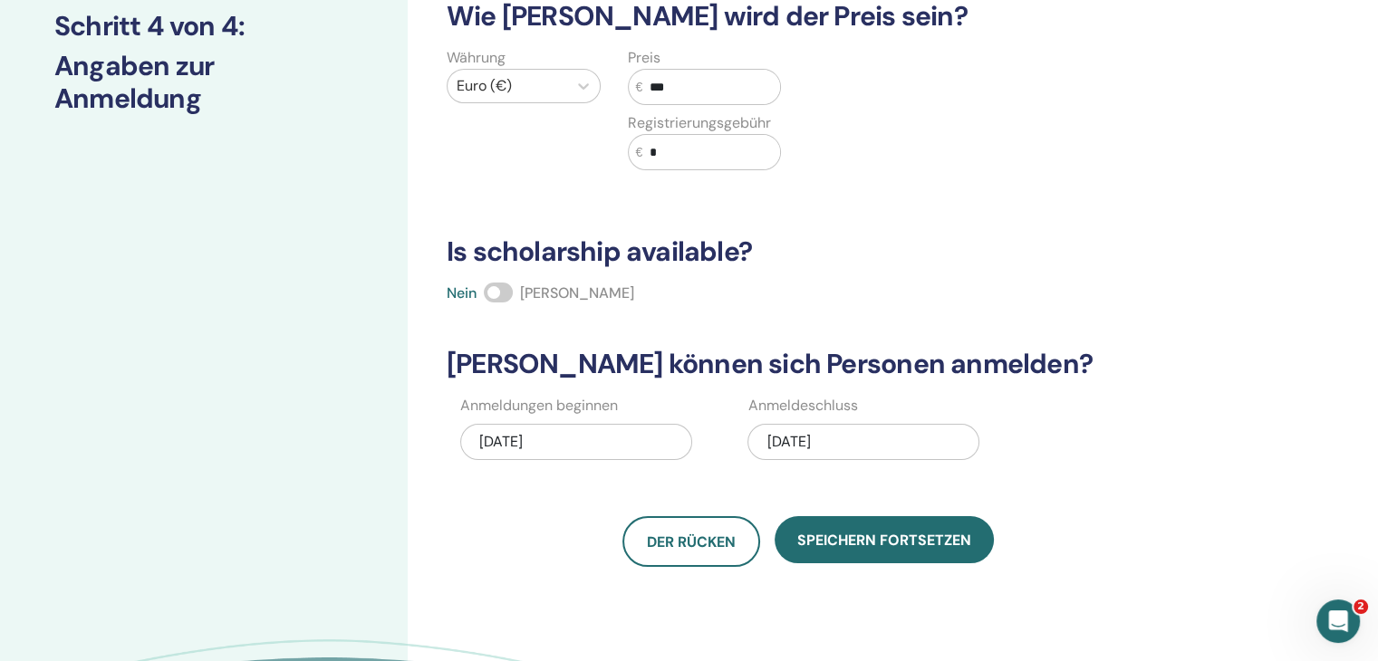
scroll to position [272, 0]
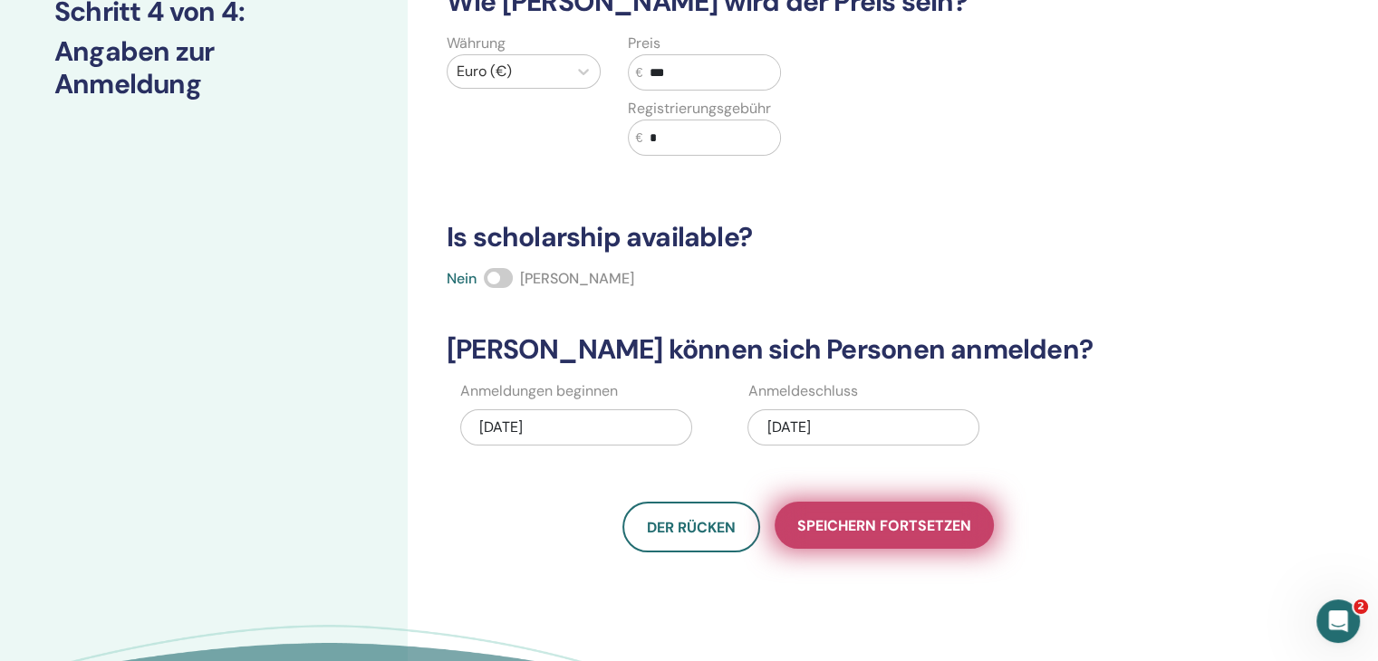
click at [906, 536] on button "Speichern fortsetzen" at bounding box center [883, 525] width 219 height 47
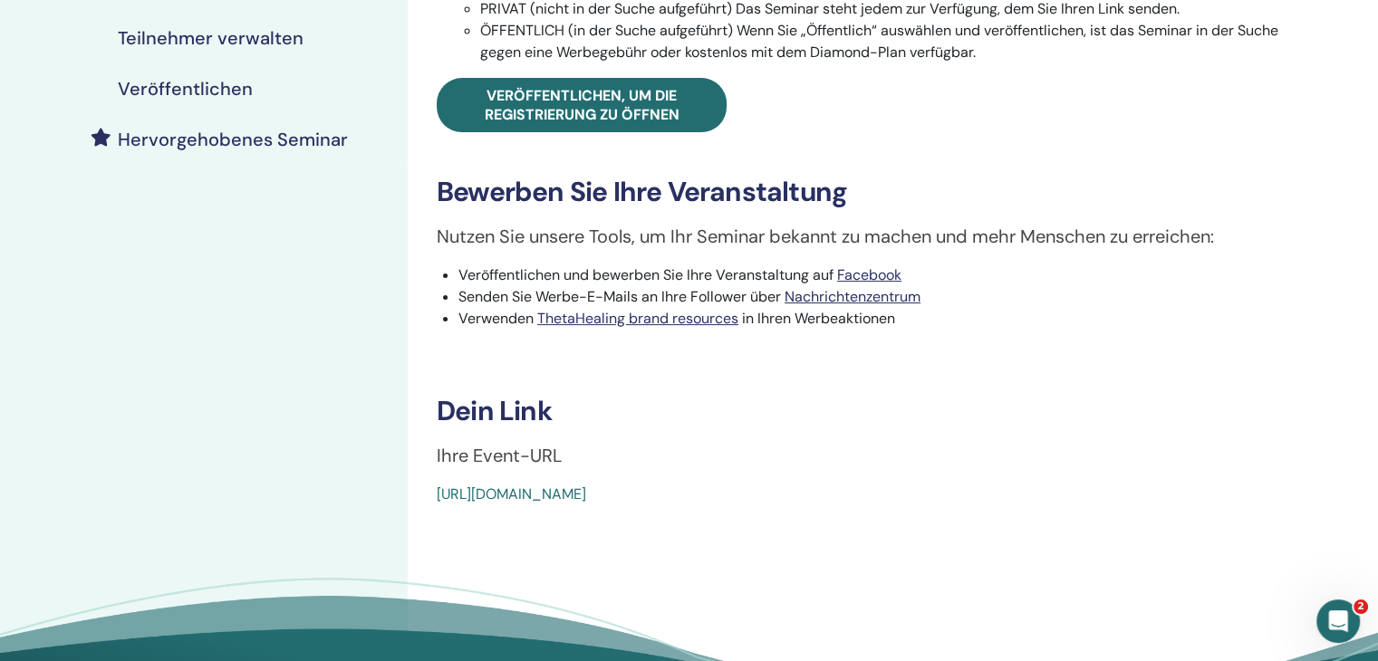
scroll to position [272, 0]
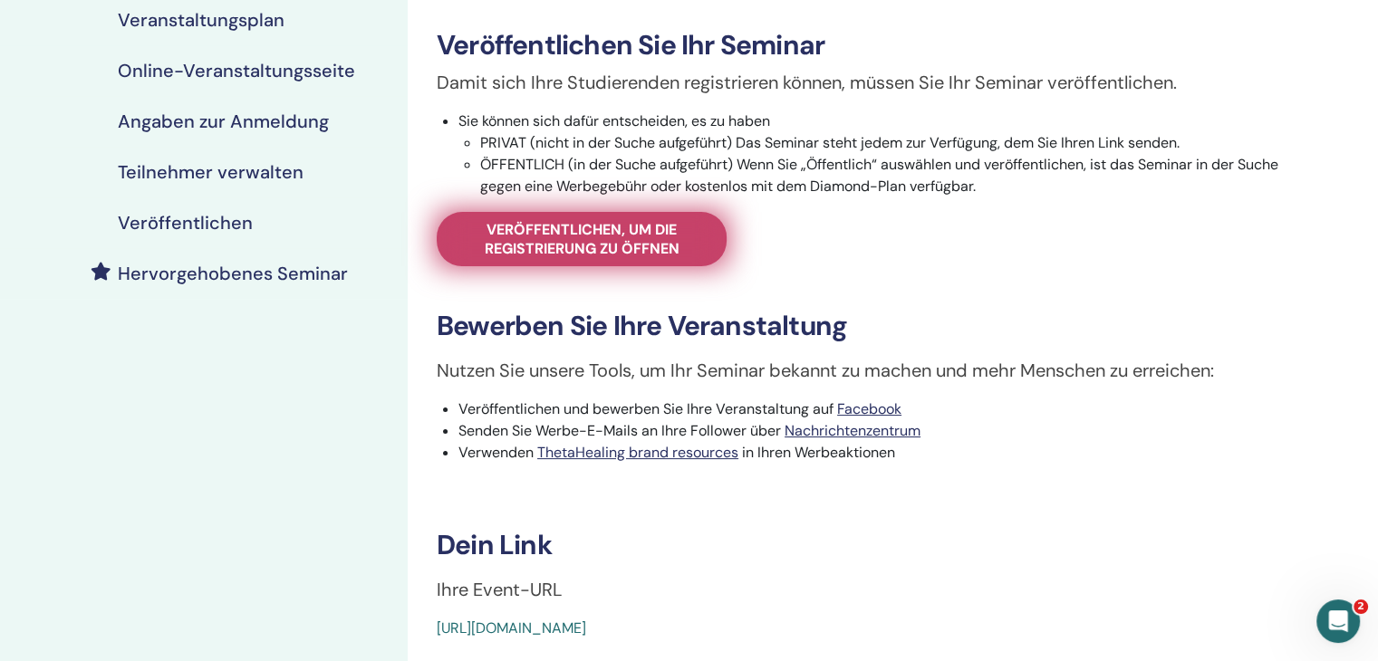
click at [629, 245] on span "Veröffentlichen, um die Registrierung zu öffnen" at bounding box center [581, 239] width 245 height 38
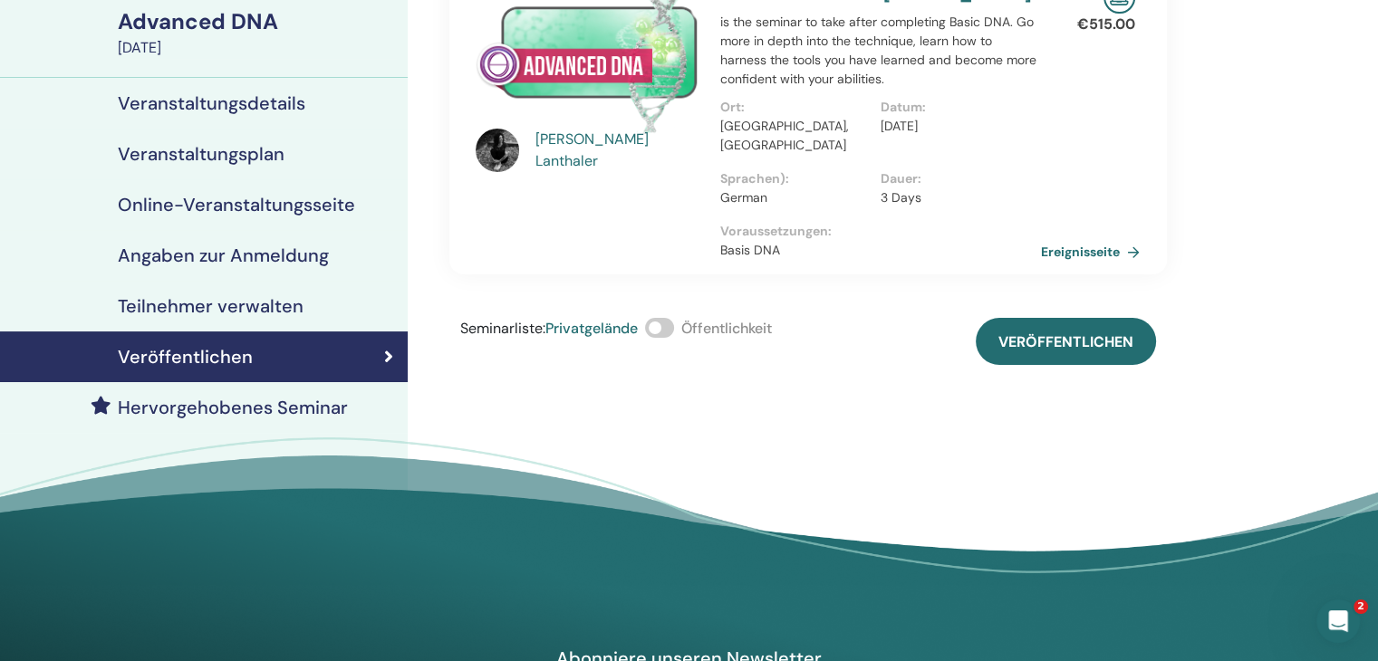
scroll to position [91, 0]
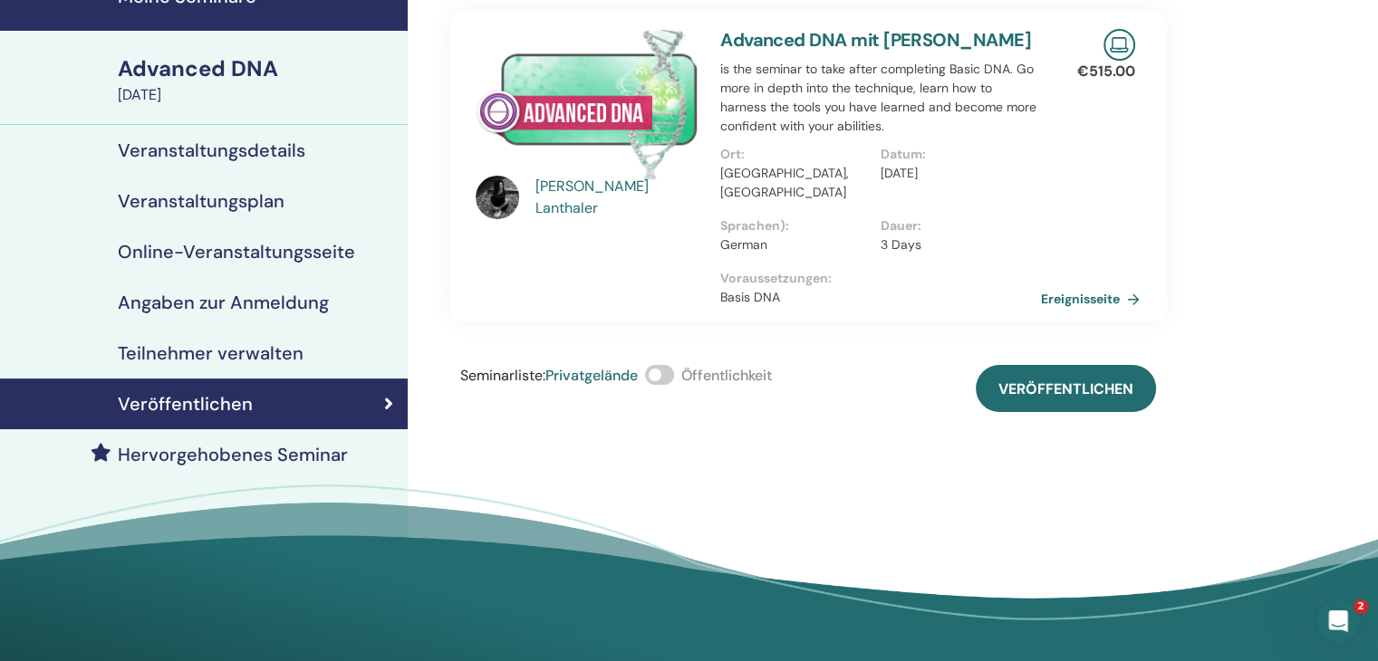
click at [666, 365] on span at bounding box center [659, 375] width 29 height 20
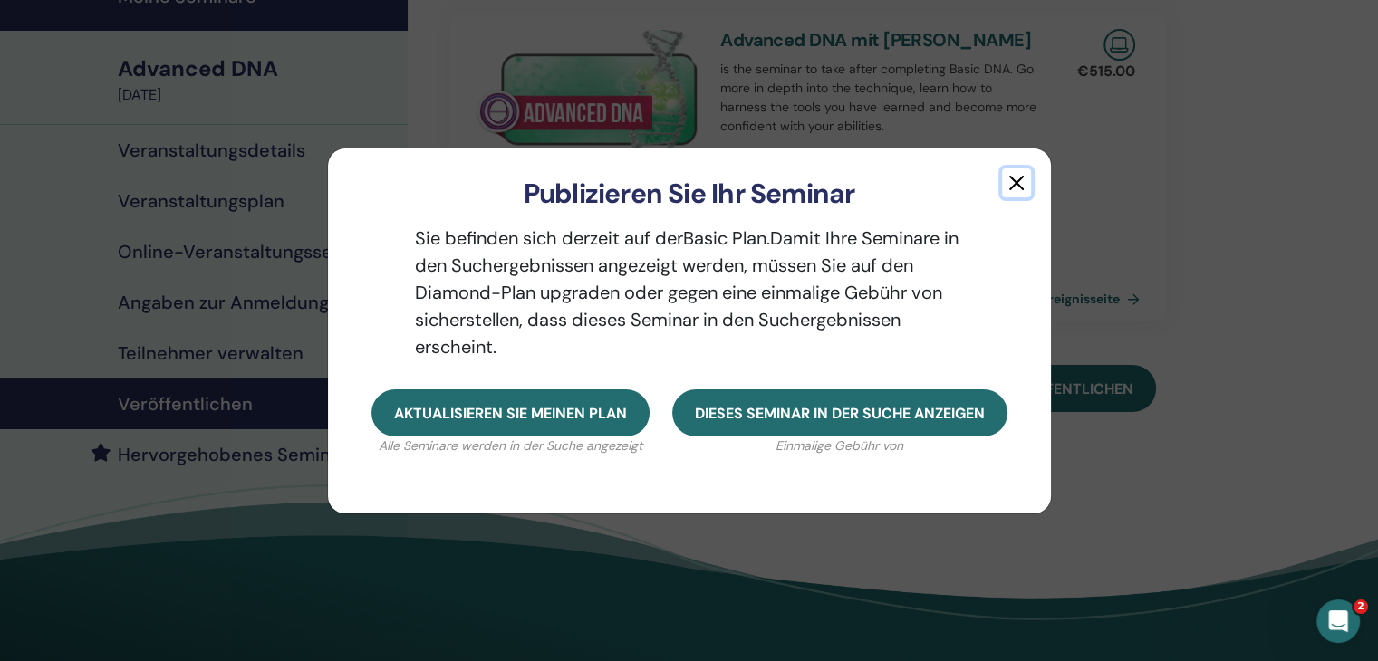
click at [1008, 172] on button "button" at bounding box center [1016, 182] width 29 height 29
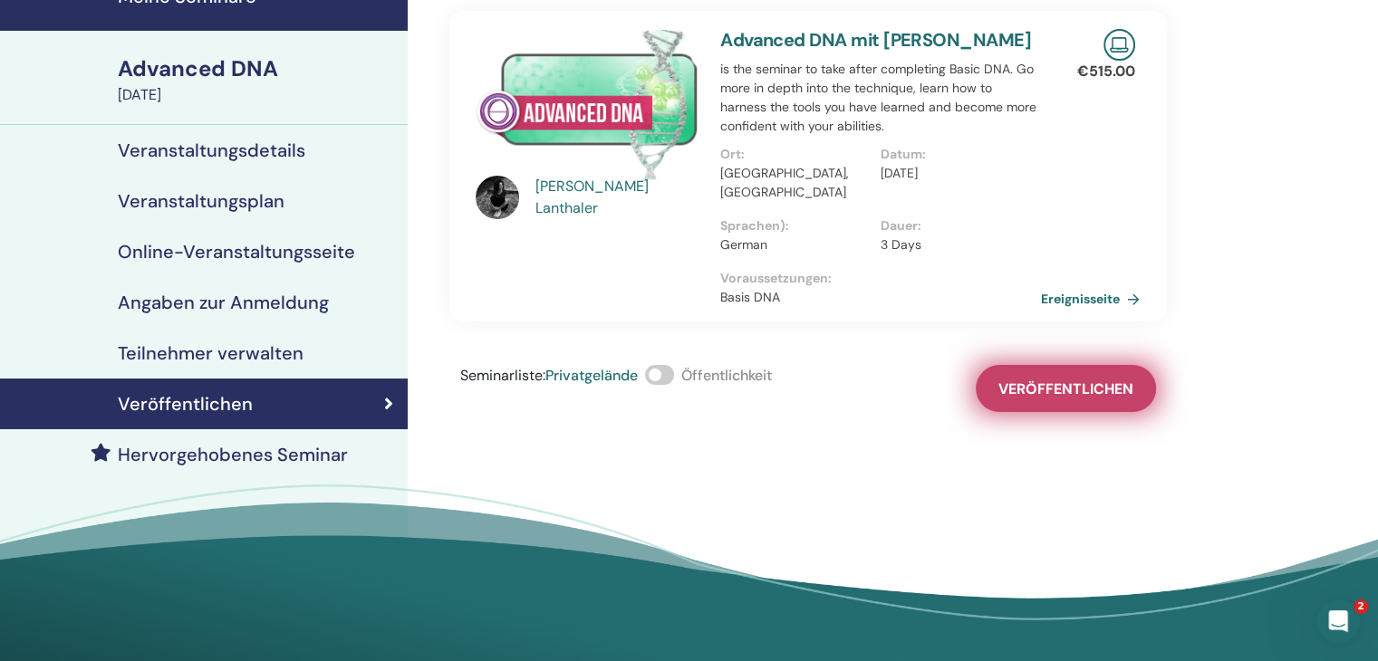
click at [1029, 381] on button "Veröffentlichen" at bounding box center [1065, 388] width 180 height 47
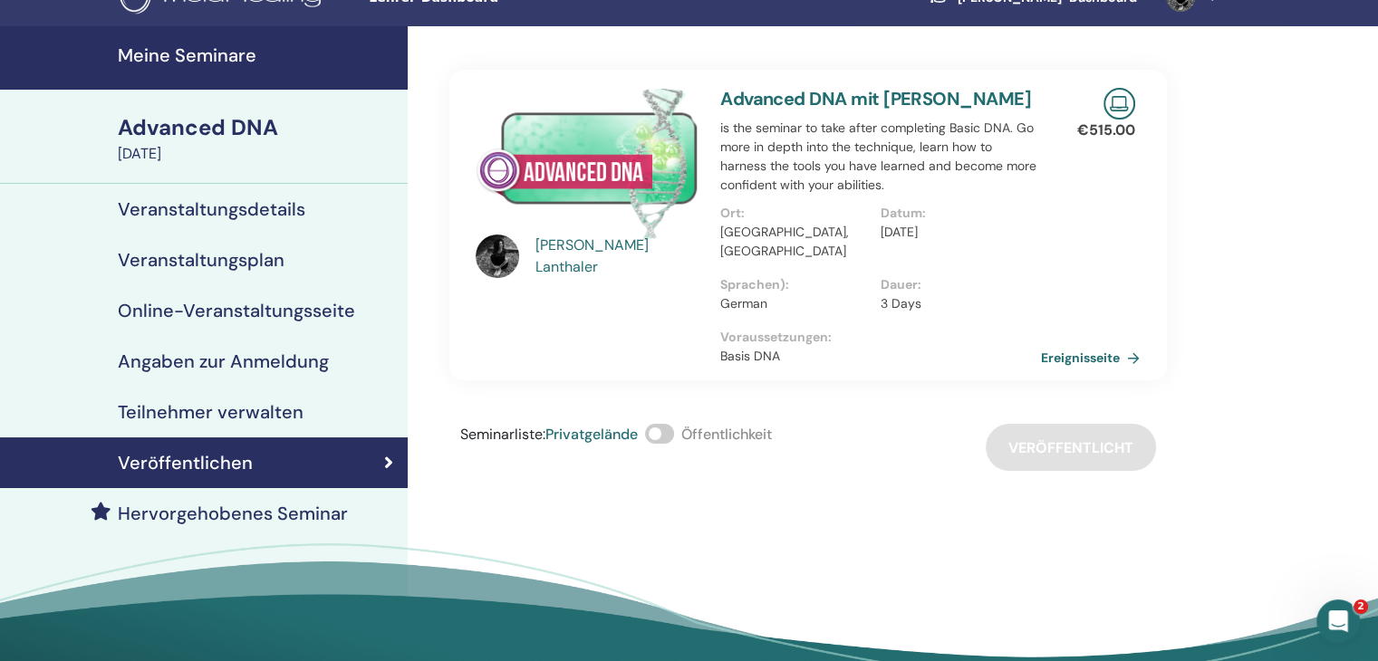
scroll to position [0, 0]
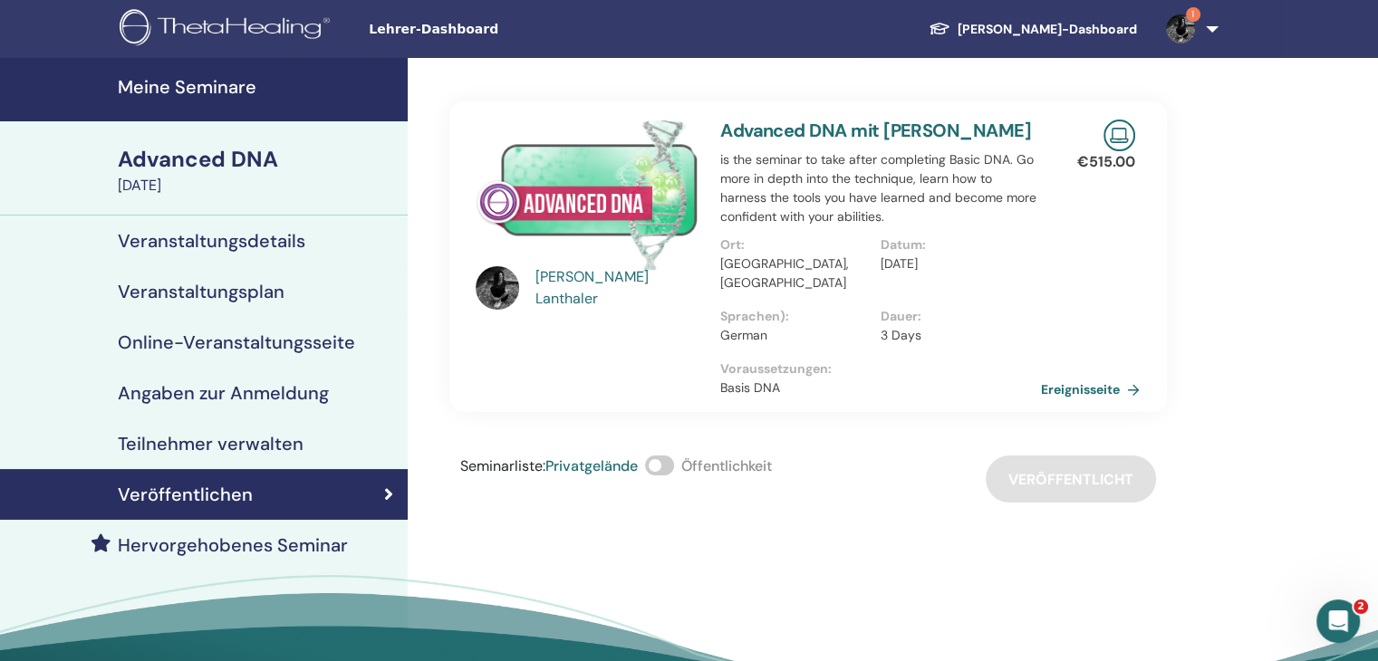
click at [189, 240] on h4 "Veranstaltungsdetails" at bounding box center [211, 241] width 187 height 22
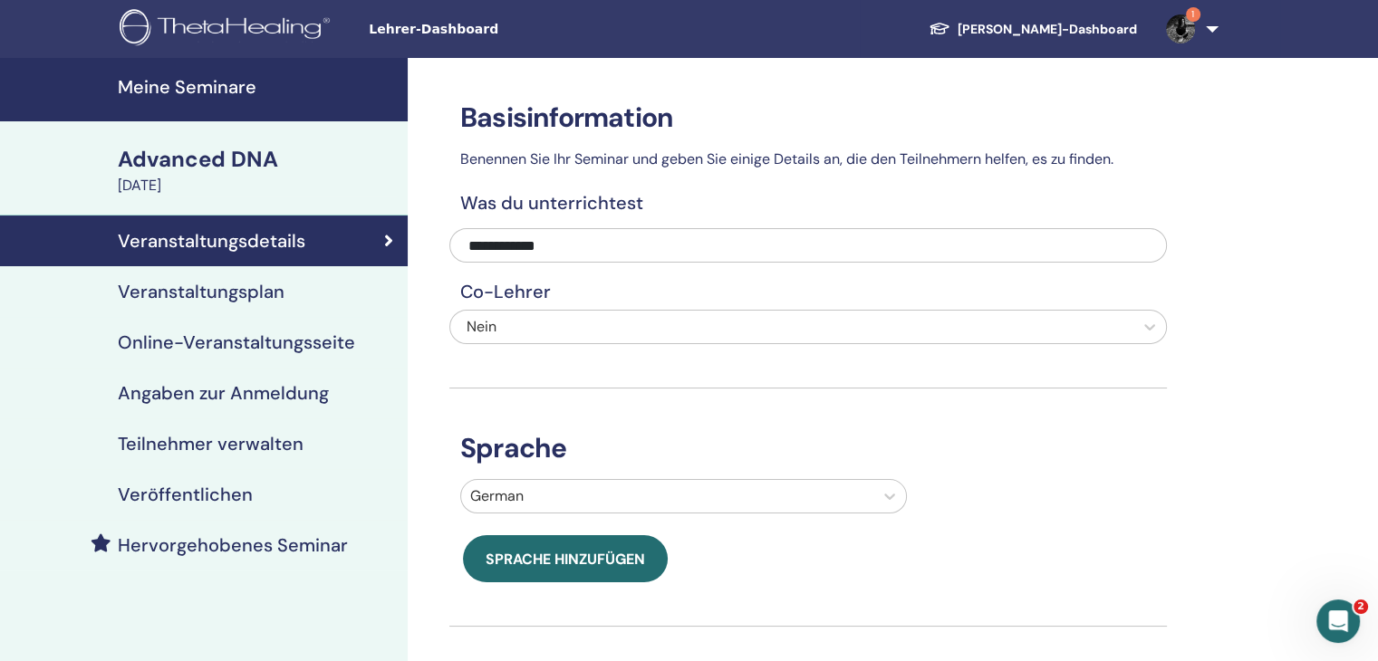
click at [235, 490] on h4 "Veröffentlichen" at bounding box center [185, 495] width 135 height 22
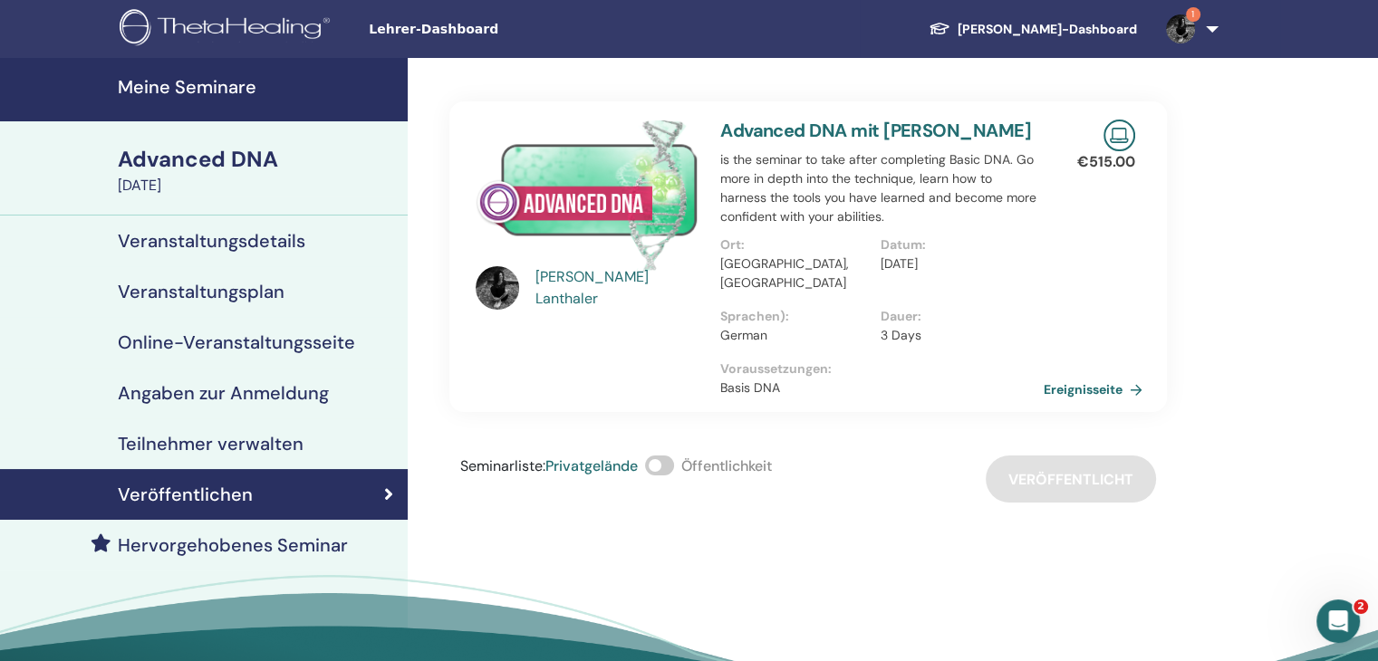
click at [1091, 376] on link "Ereignisseite" at bounding box center [1096, 389] width 106 height 27
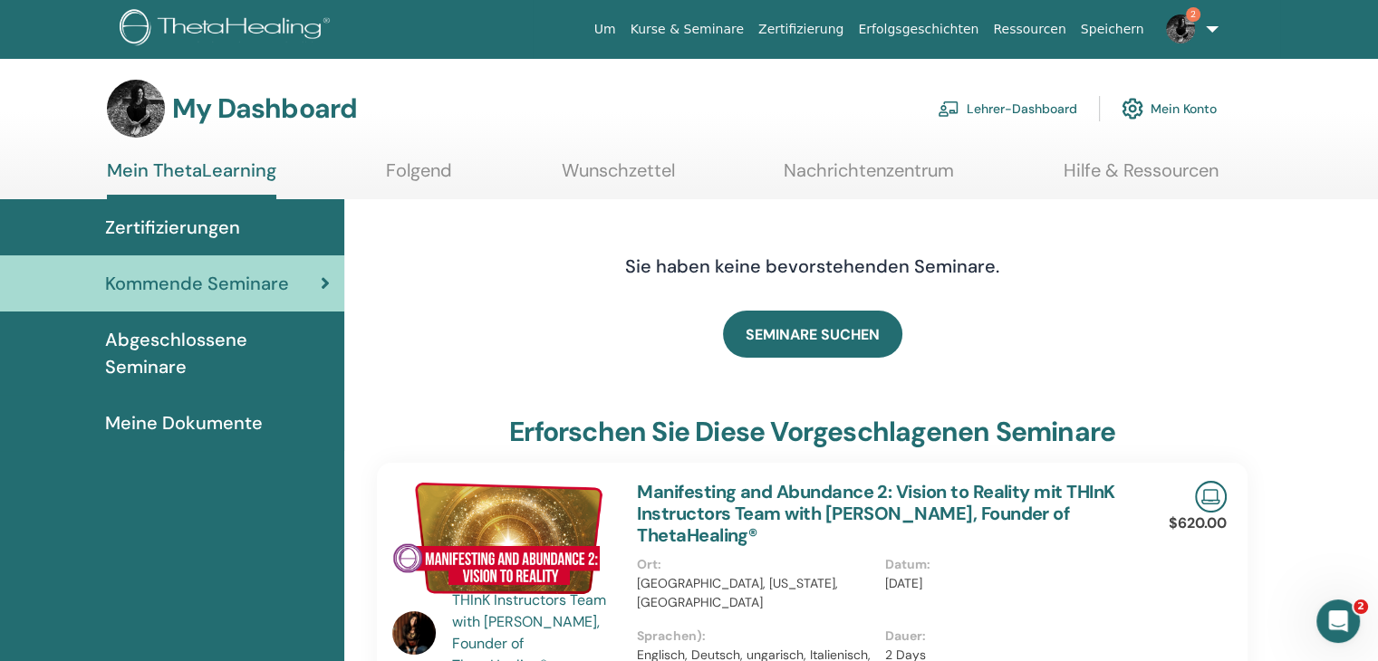
click at [217, 287] on span "Kommende Seminare" at bounding box center [197, 283] width 184 height 27
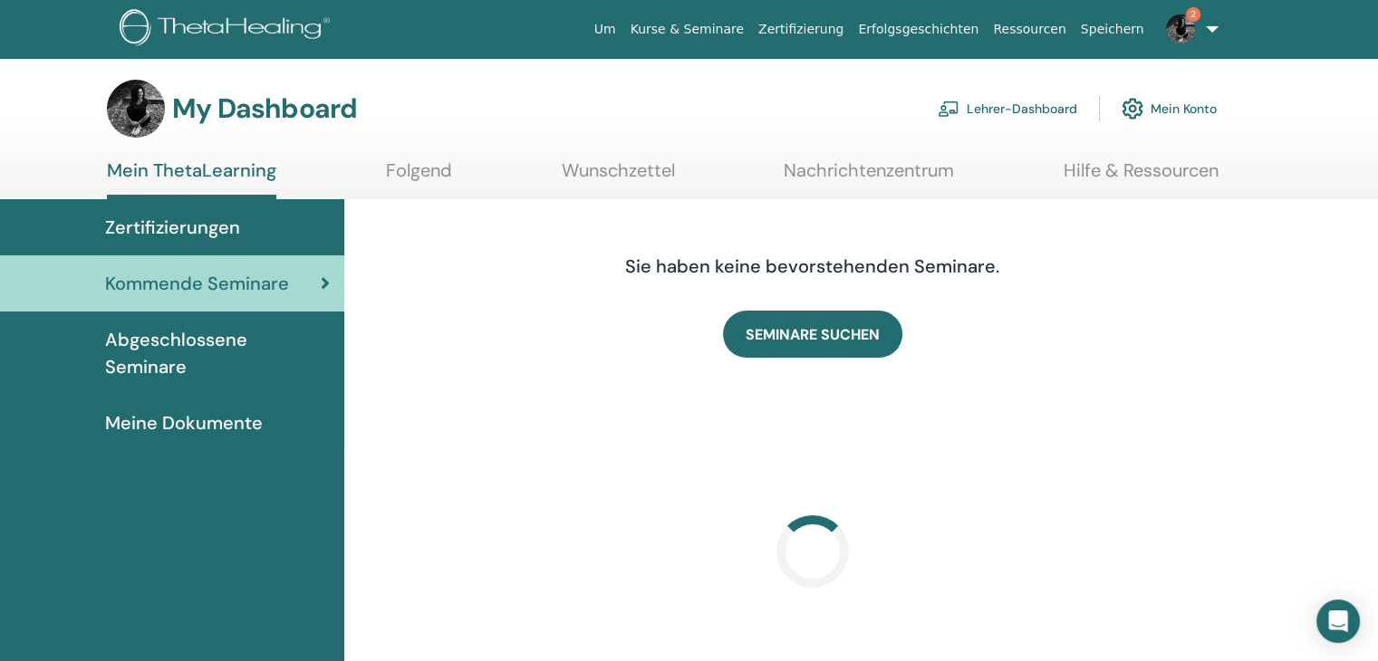
click at [183, 225] on span "Zertifizierungen" at bounding box center [172, 227] width 135 height 27
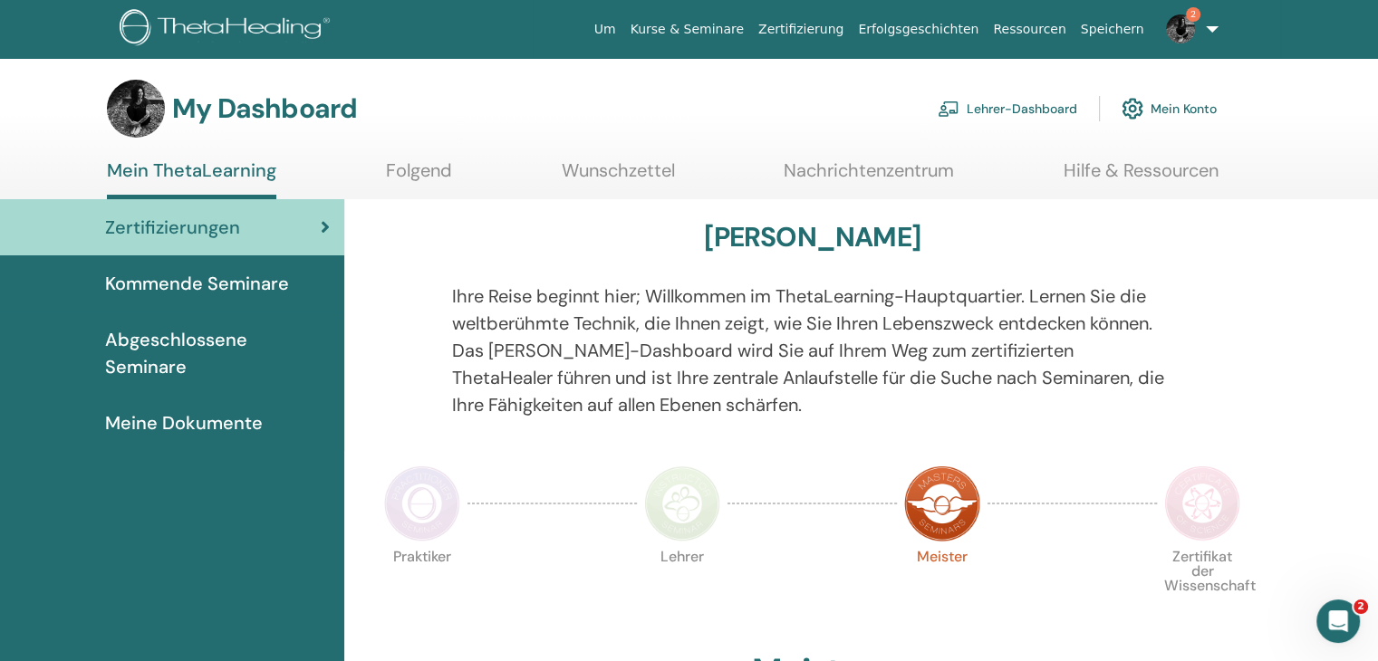
click at [995, 106] on link "Lehrer-Dashboard" at bounding box center [1006, 109] width 139 height 40
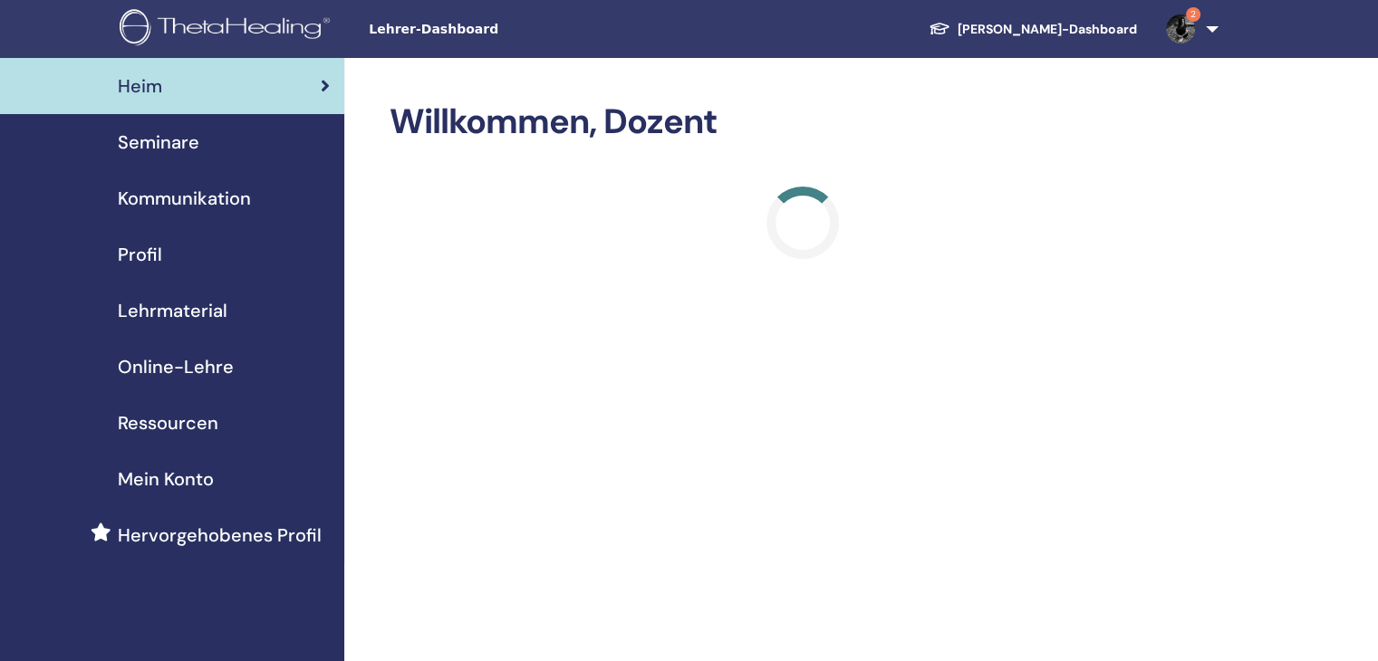
click at [197, 153] on span "Seminare" at bounding box center [159, 142] width 82 height 27
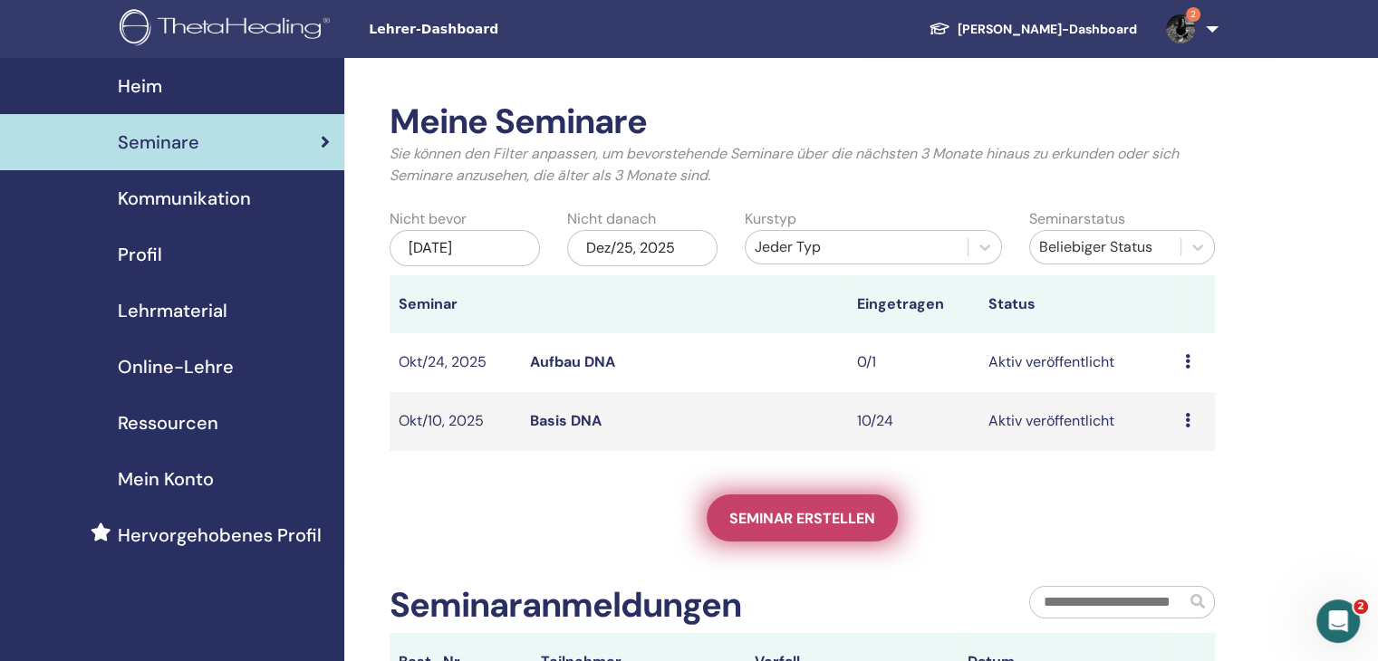
click at [770, 529] on link "Seminar erstellen" at bounding box center [801, 518] width 191 height 47
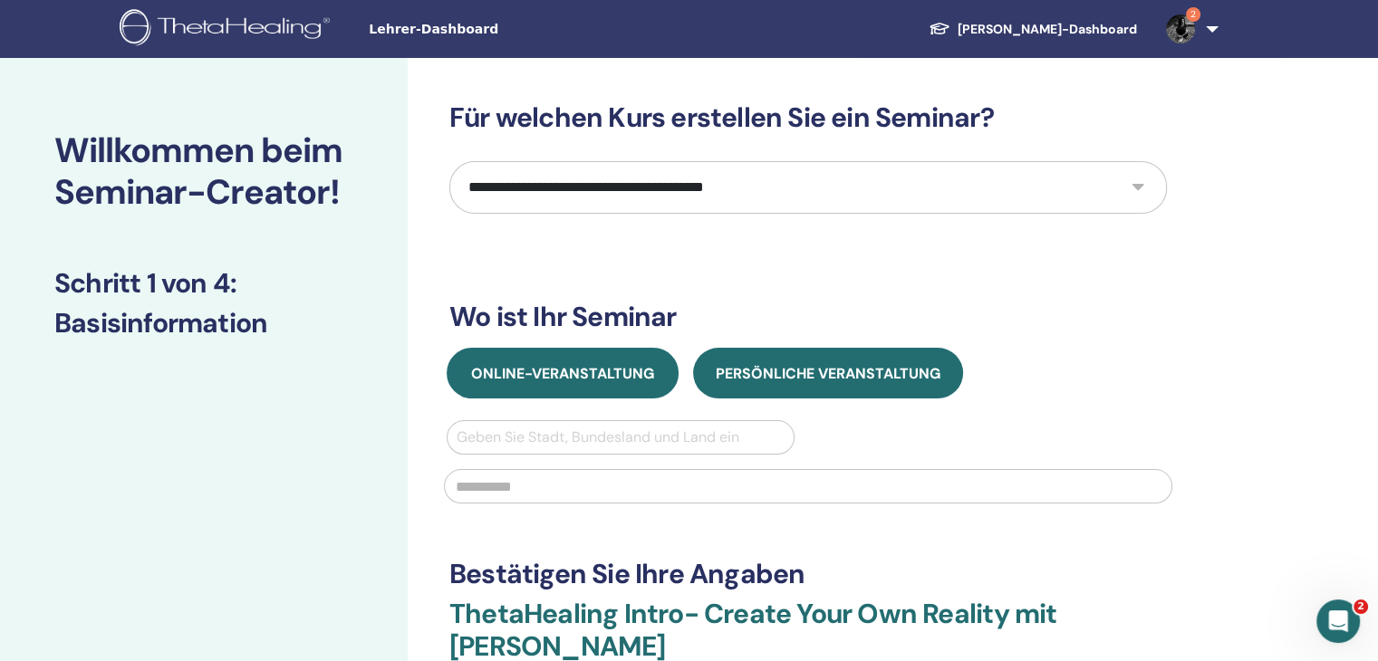
click at [585, 385] on button "Online-Veranstaltung" at bounding box center [563, 373] width 232 height 51
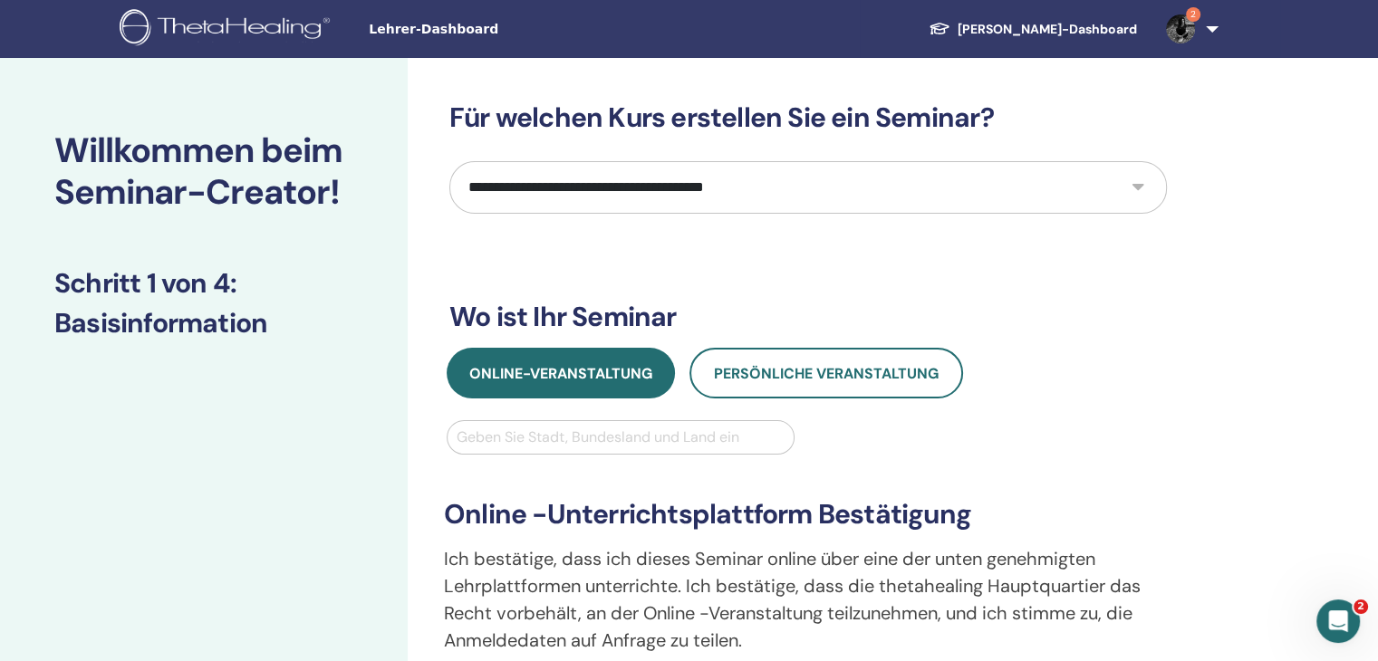
click at [1133, 198] on select "**********" at bounding box center [807, 187] width 717 height 53
select select "**"
click at [449, 161] on select "**********" at bounding box center [807, 187] width 717 height 53
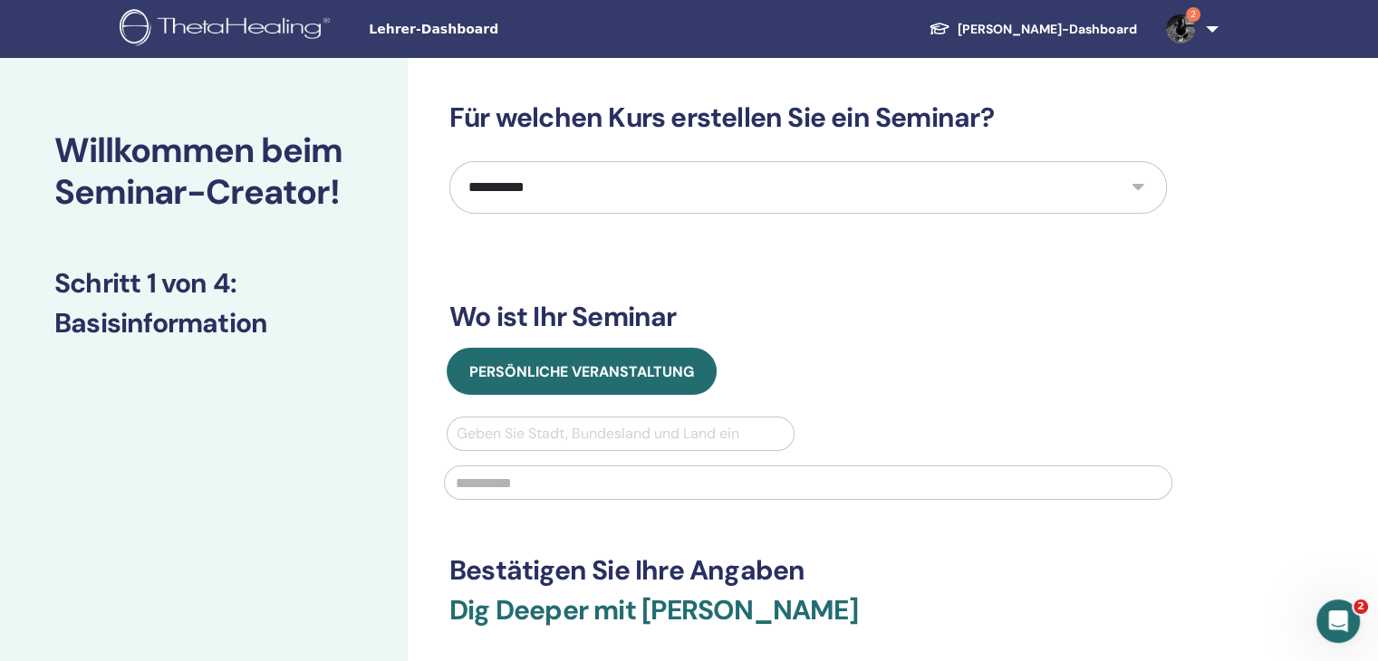
click at [1142, 182] on select "**********" at bounding box center [807, 187] width 717 height 53
